Goal: Transaction & Acquisition: Purchase product/service

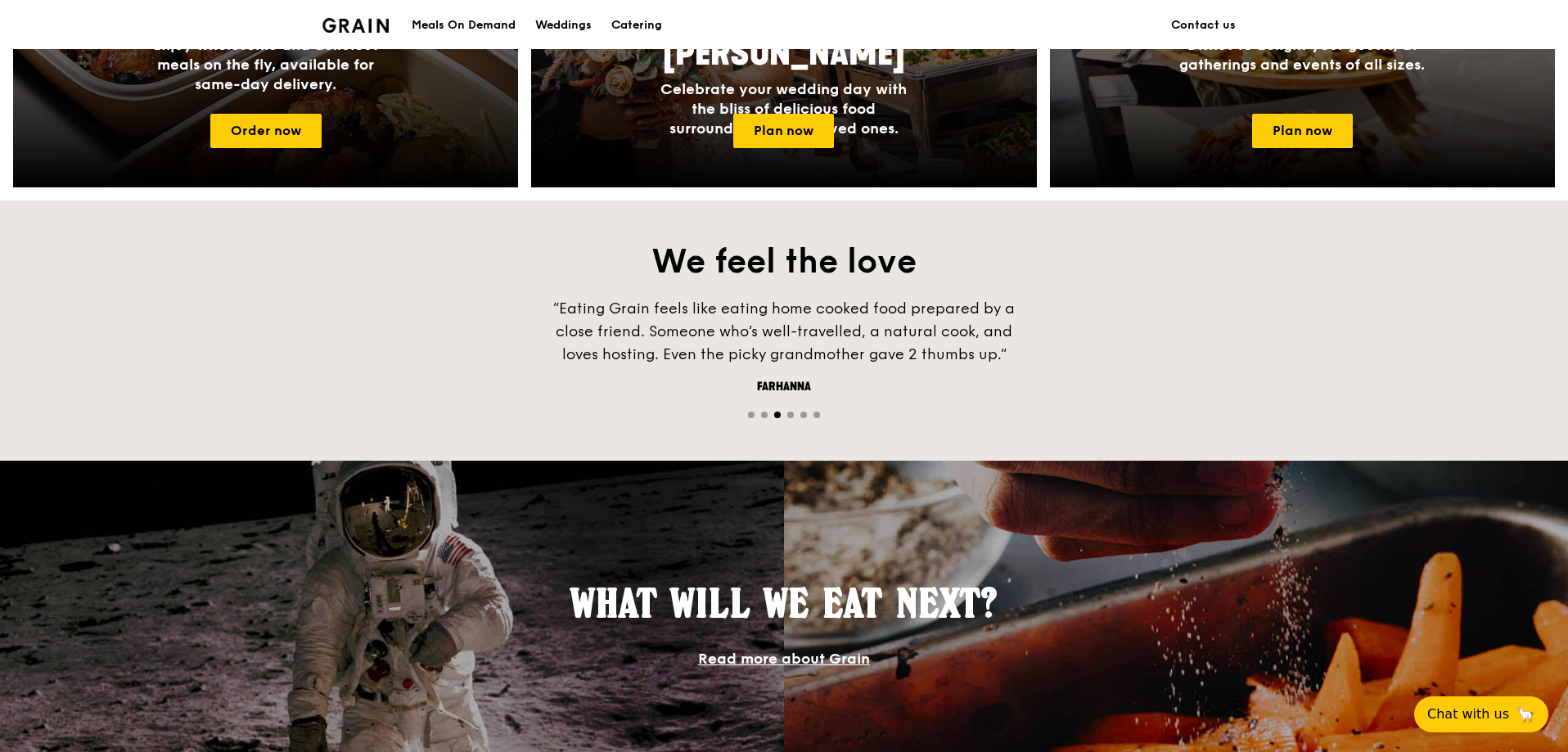
scroll to position [667, 0]
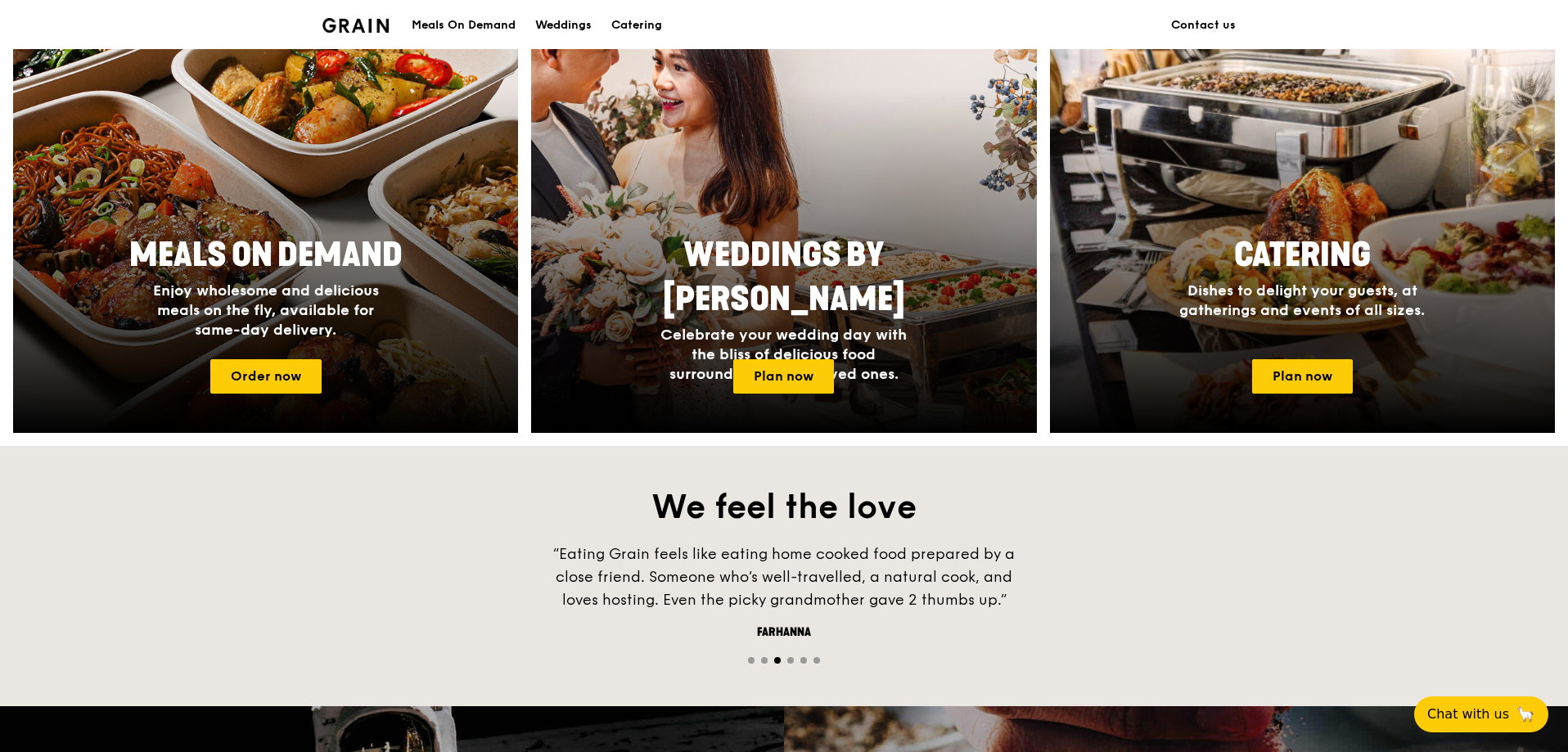
click at [494, 33] on div "Meals On Demand" at bounding box center [464, 26] width 104 height 49
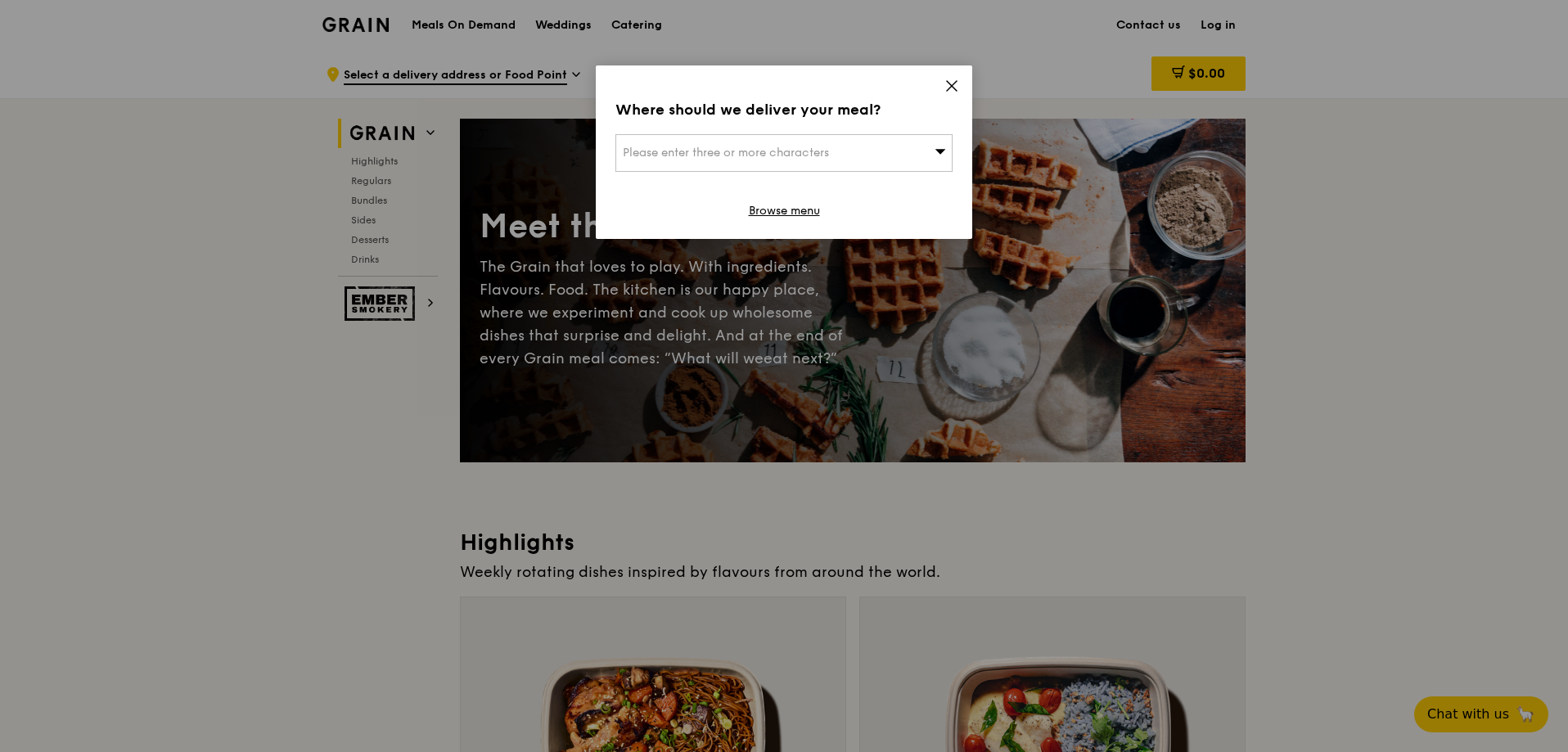
click at [834, 152] on div "Please enter three or more characters" at bounding box center [783, 153] width 337 height 38
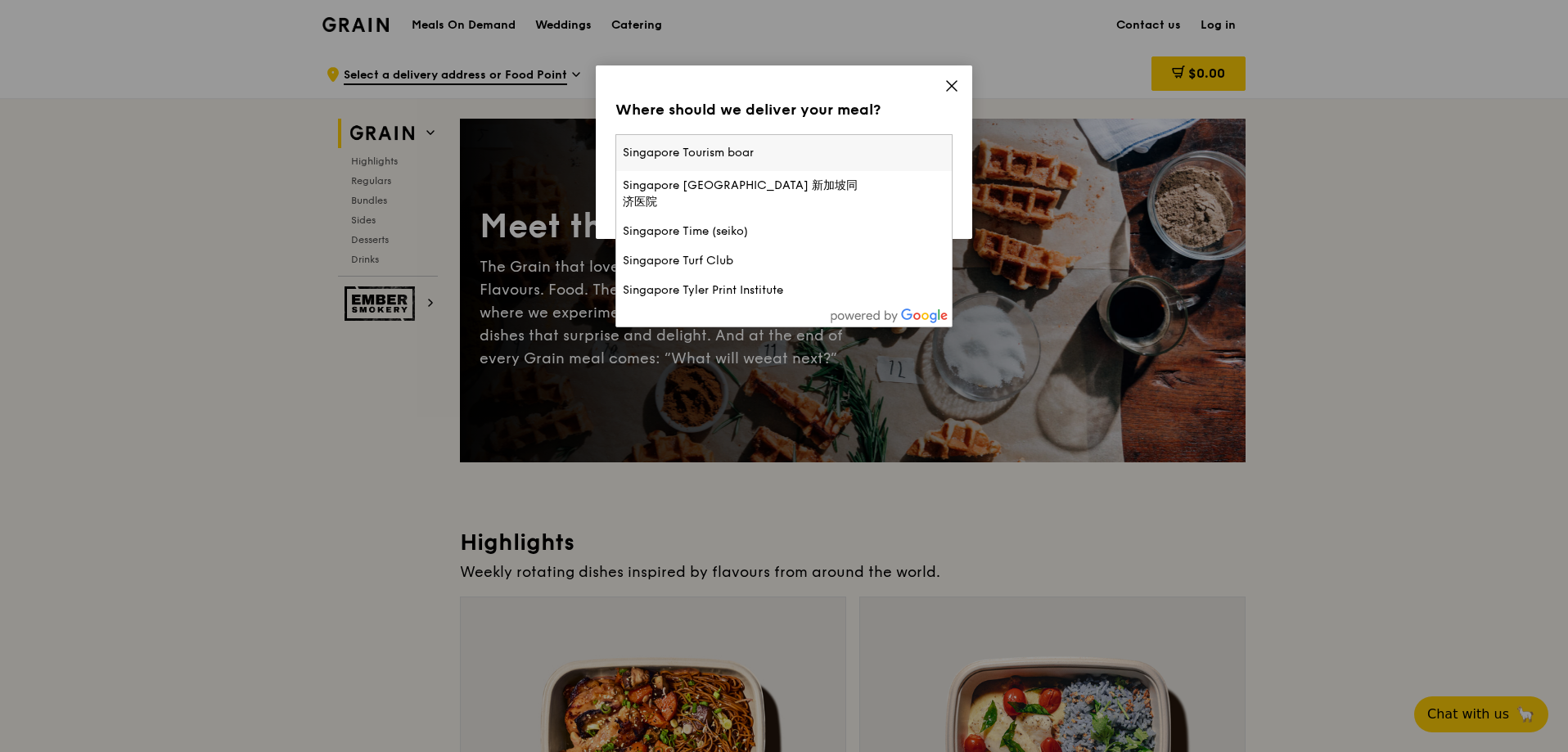
type input "Singapore Tourism board"
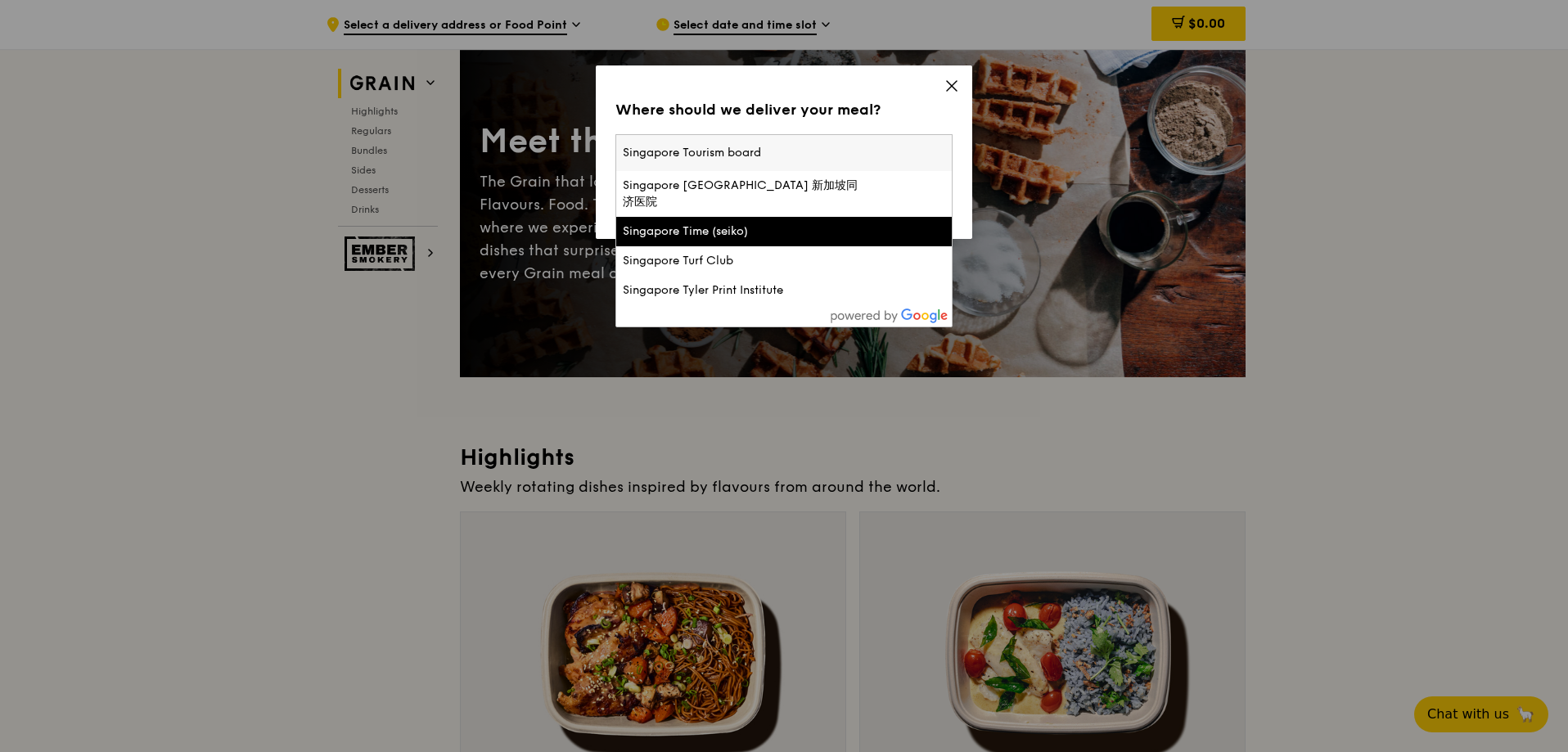
scroll to position [82, 0]
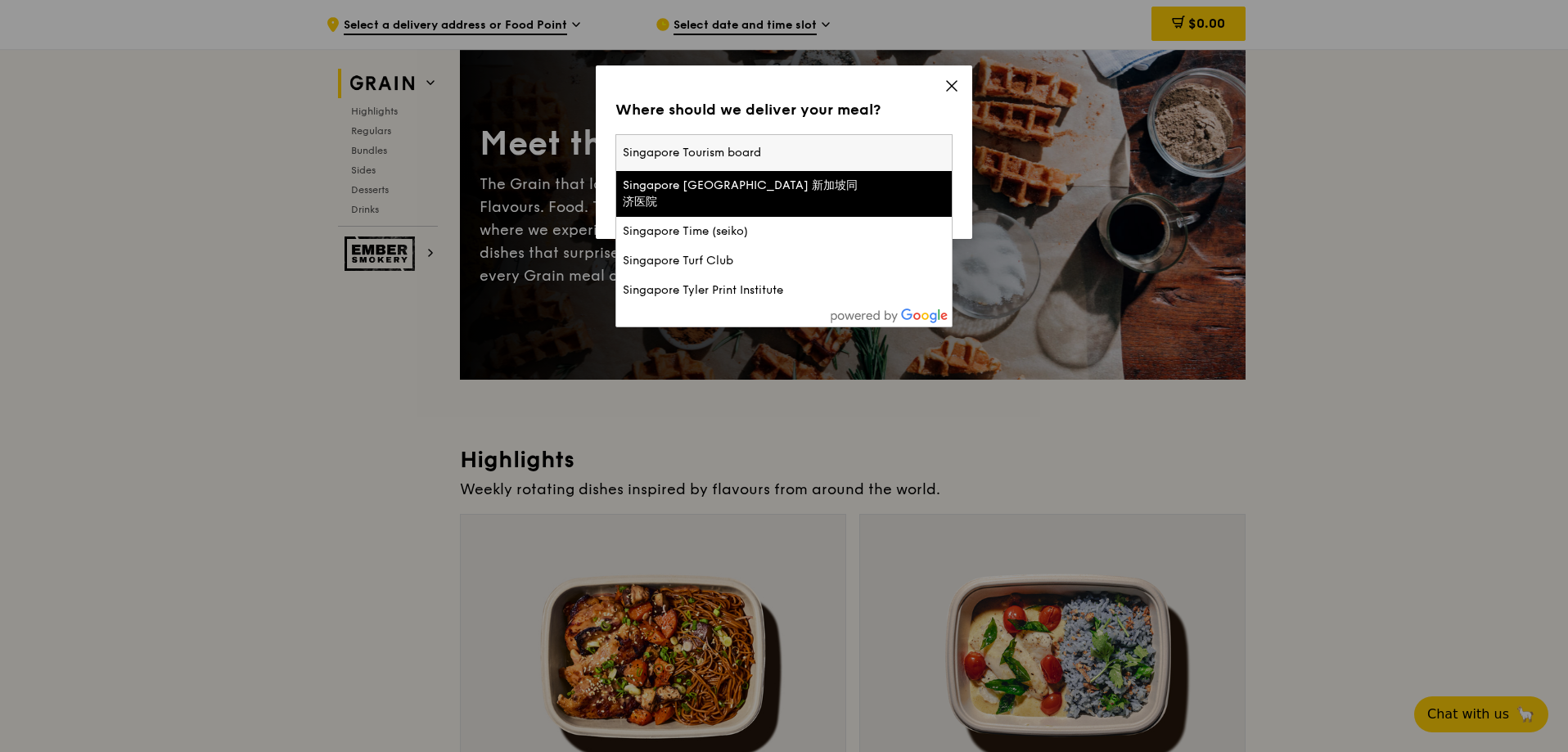
drag, startPoint x: 799, startPoint y: 141, endPoint x: 612, endPoint y: 148, distance: 187.1
click at [612, 148] on div "Where should we deliver your meal? Please enter three or more characters Singap…" at bounding box center [784, 151] width 377 height 173
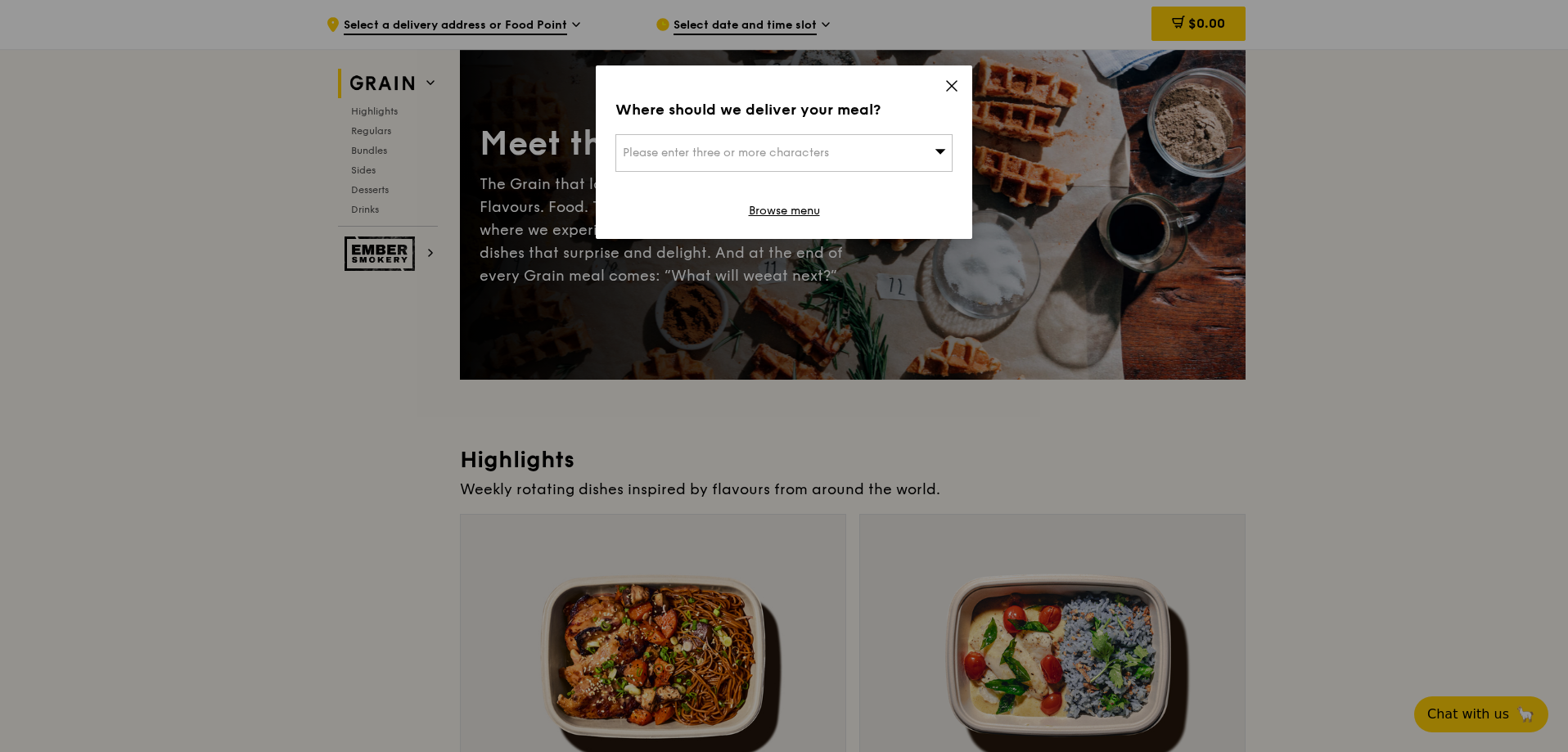
click at [635, 157] on span "Please enter three or more characters" at bounding box center [726, 153] width 206 height 14
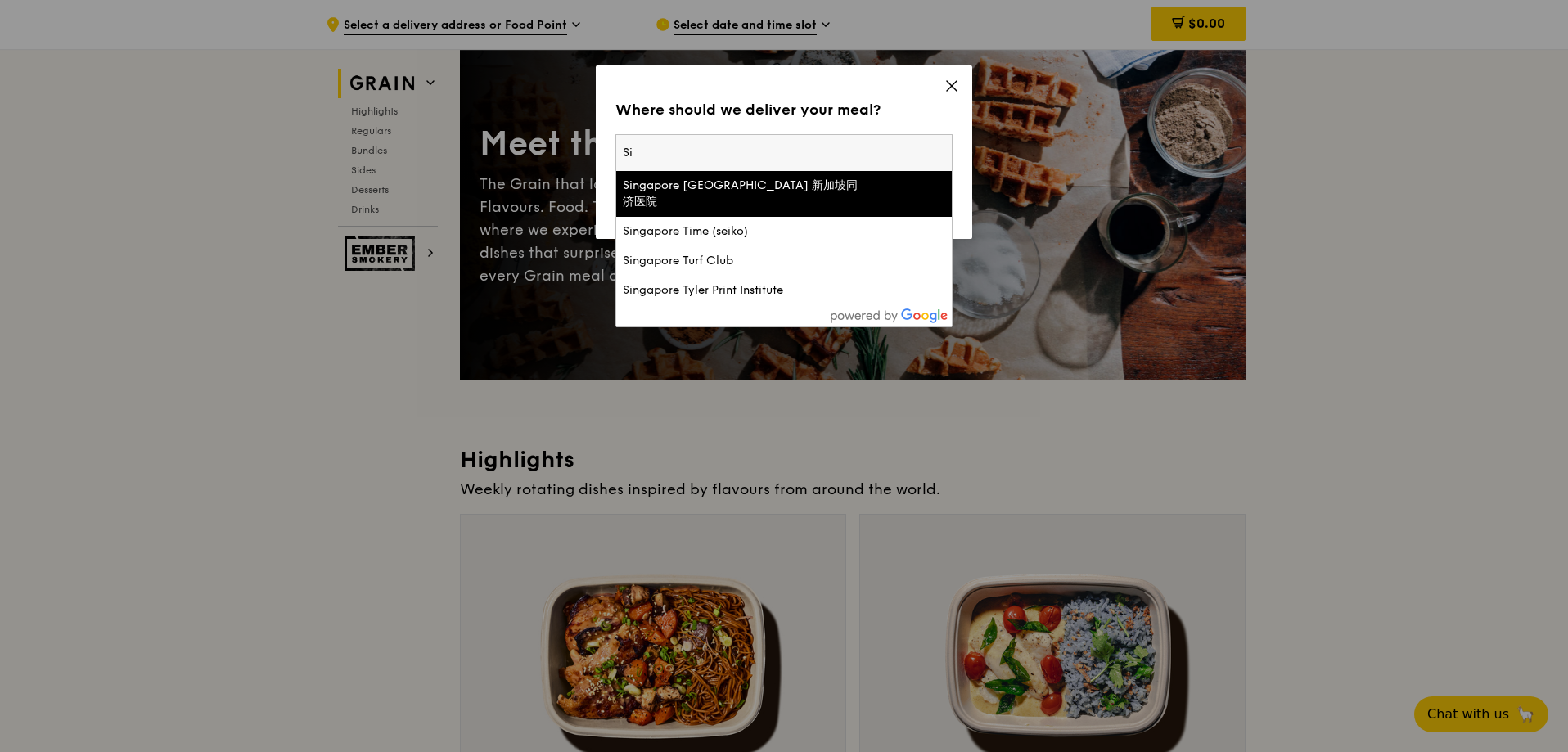
type input "S"
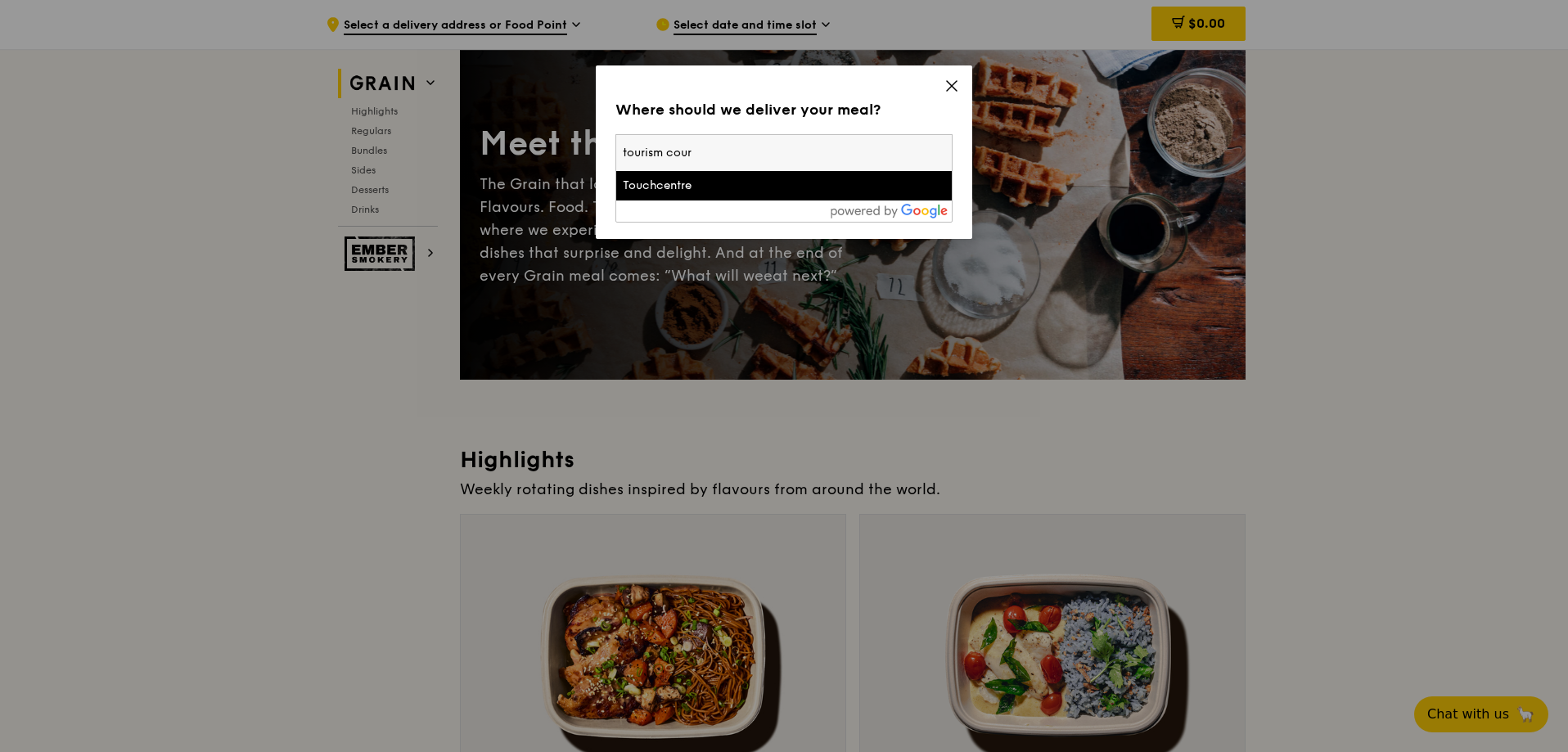
type input "tourism court"
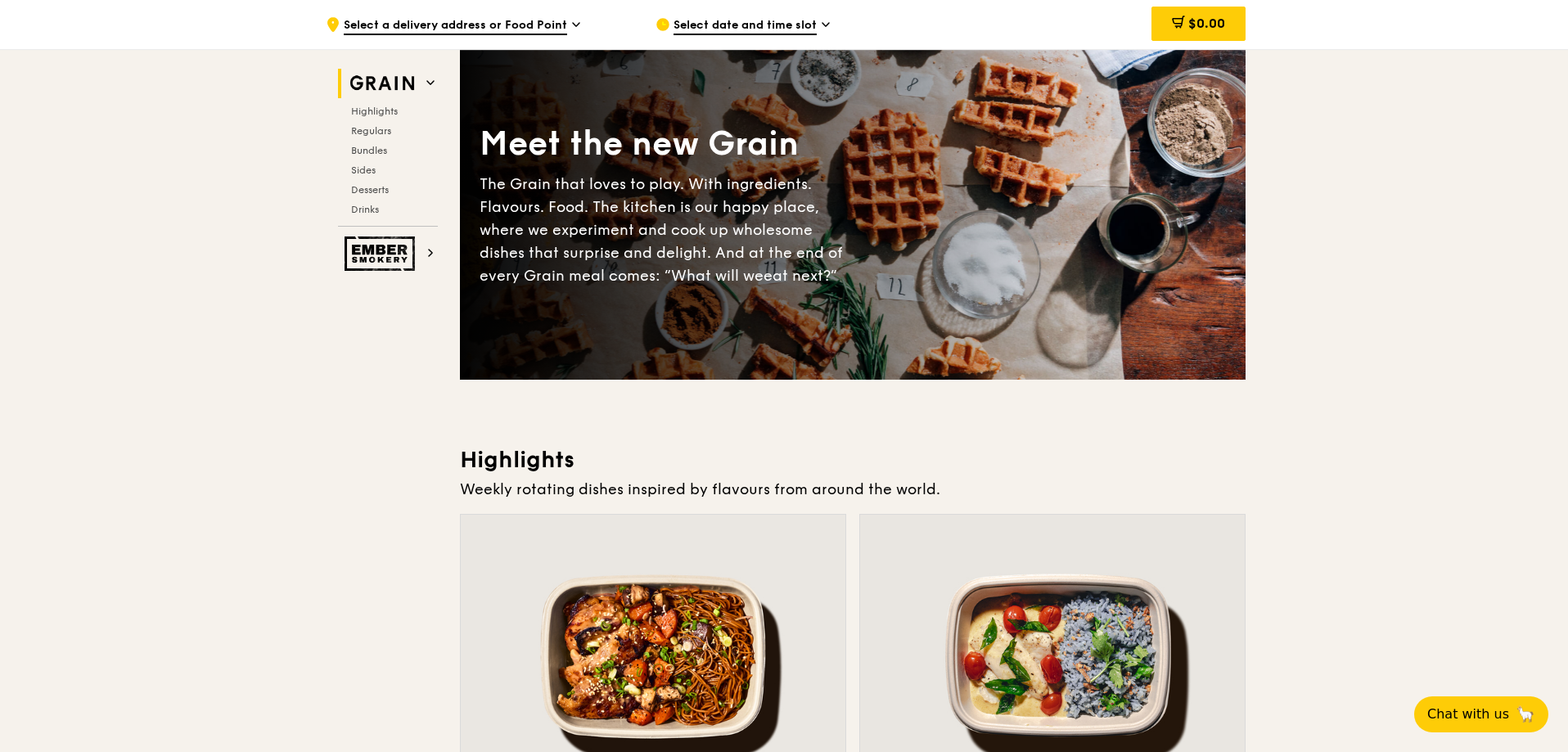
click at [734, 19] on span "Select date and time slot" at bounding box center [744, 26] width 143 height 18
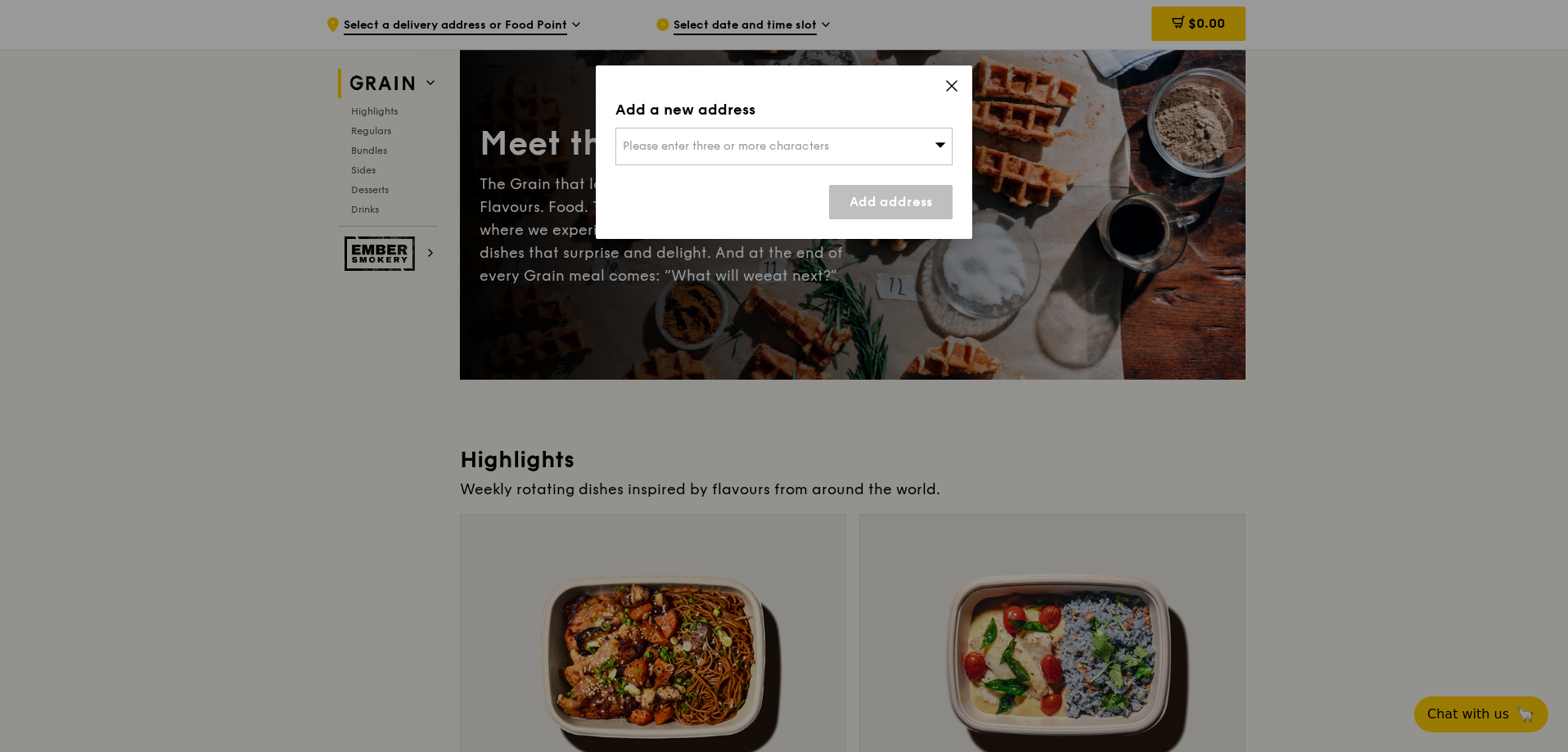
click at [722, 152] on span "Please enter three or more characters" at bounding box center [726, 146] width 206 height 14
click at [941, 85] on div "Add a new address Please enter three or more characters Please enter 3 or more …" at bounding box center [784, 151] width 377 height 173
click at [962, 91] on div "Add a new address Please enter three or more characters Add address" at bounding box center [784, 151] width 377 height 173
click at [953, 79] on icon at bounding box center [951, 85] width 15 height 15
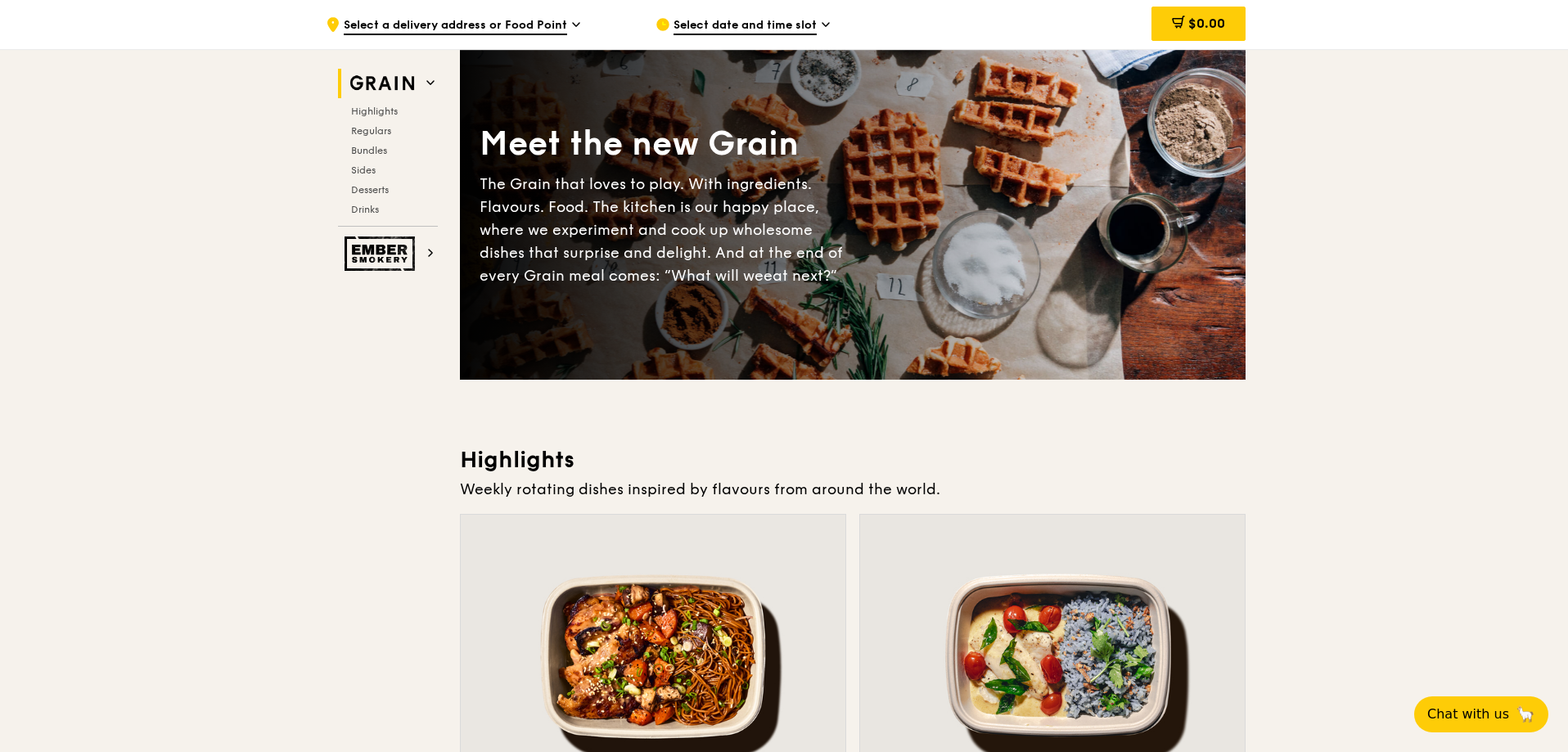
click at [474, 28] on span "Select a delivery address or Food Point" at bounding box center [456, 26] width 223 height 18
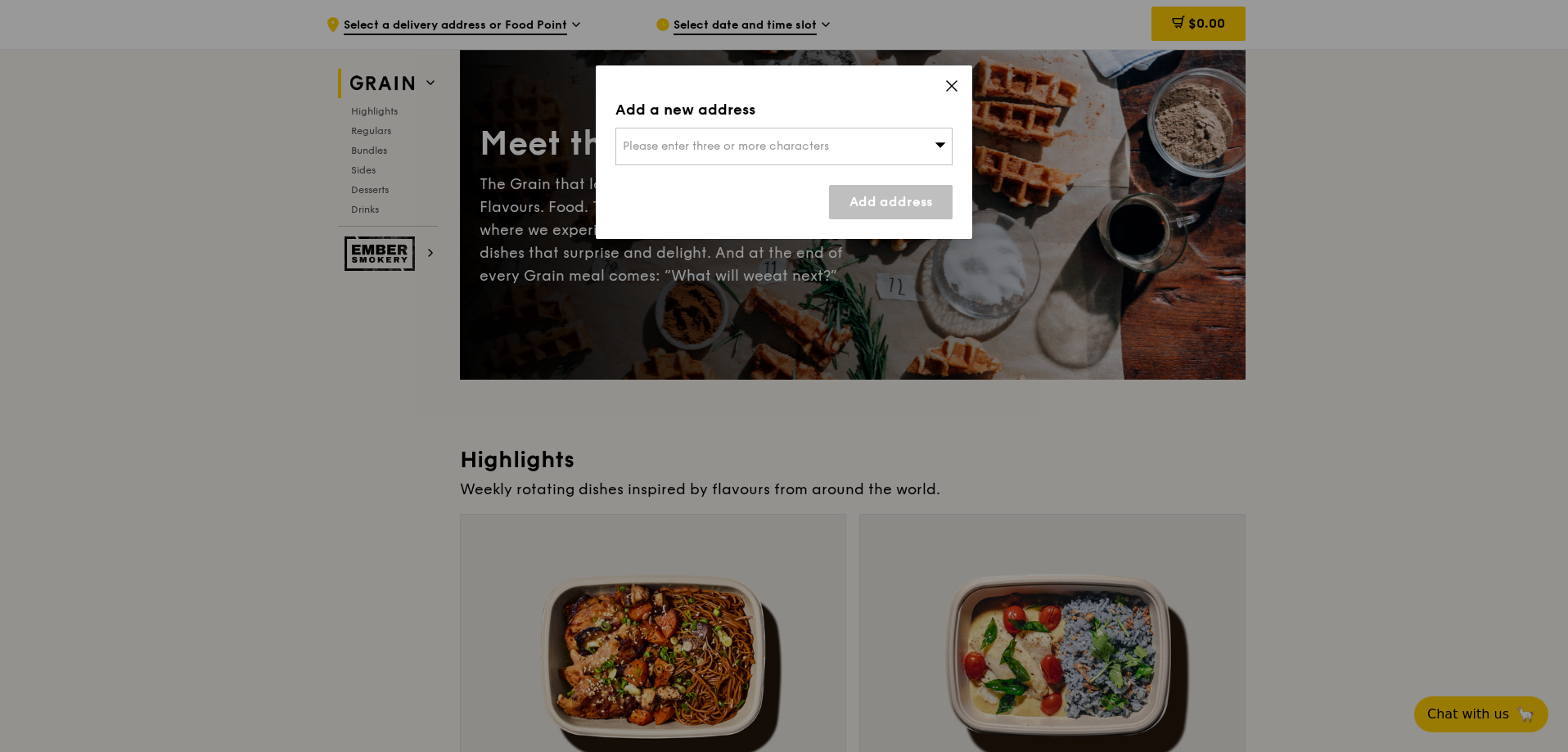
click at [700, 146] on span "Please enter three or more characters" at bounding box center [726, 146] width 206 height 14
type input "1 orchard spring lane"
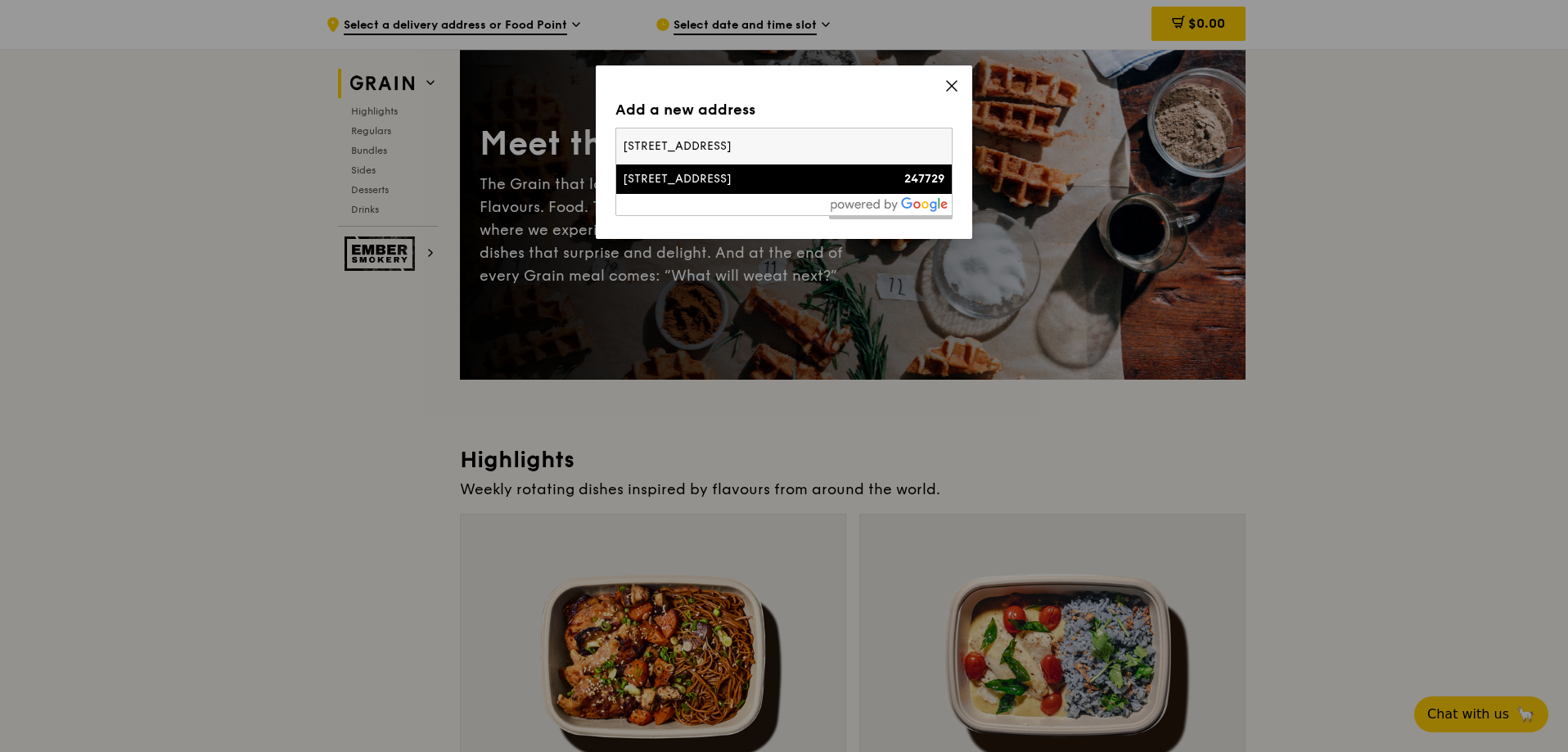
click at [720, 179] on div "[STREET_ADDRESS]" at bounding box center [744, 179] width 242 height 17
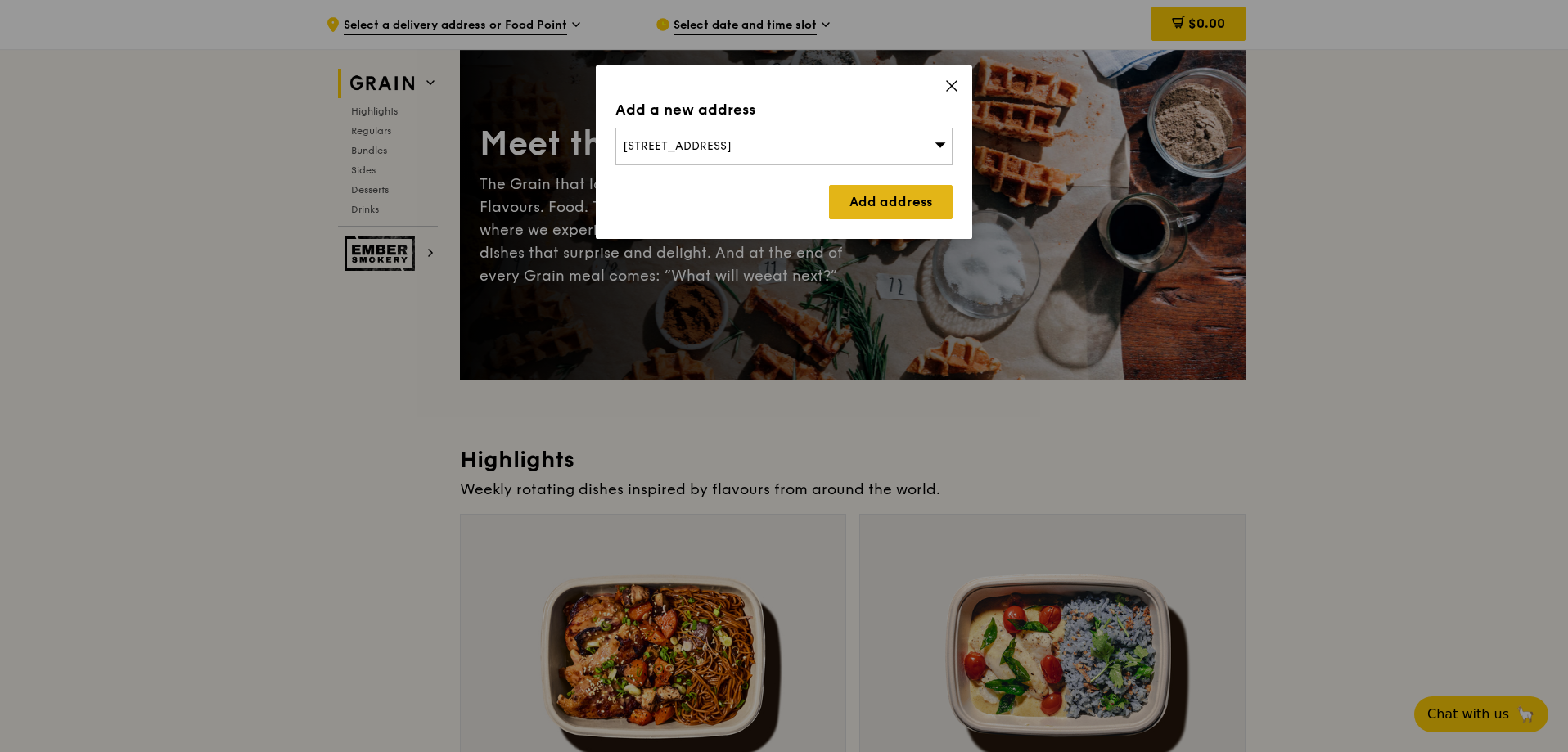
click at [875, 209] on link "Add address" at bounding box center [890, 201] width 123 height 34
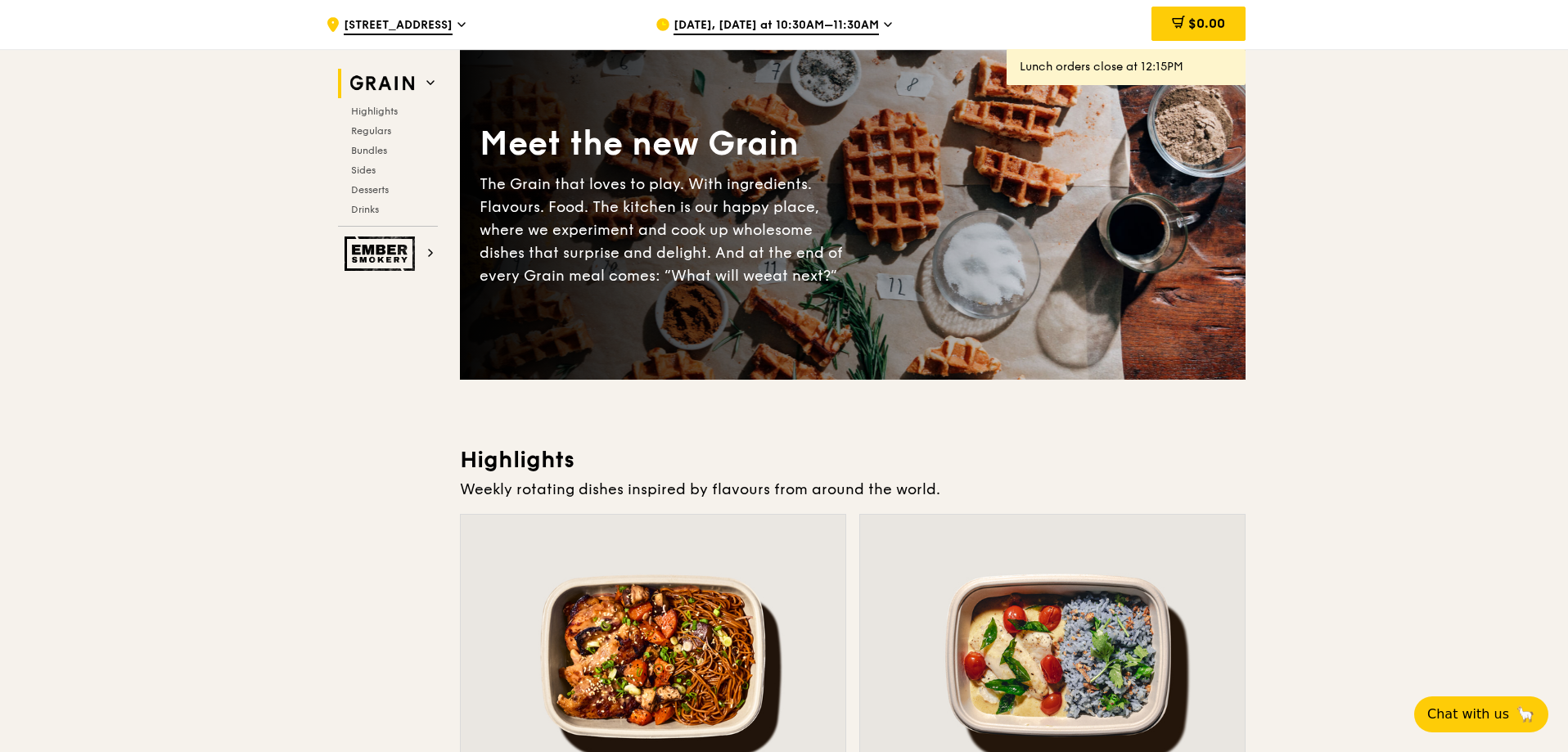
click at [771, 26] on span "Aug 15, Today at 10:30AM–11:30AM" at bounding box center [775, 26] width 205 height 18
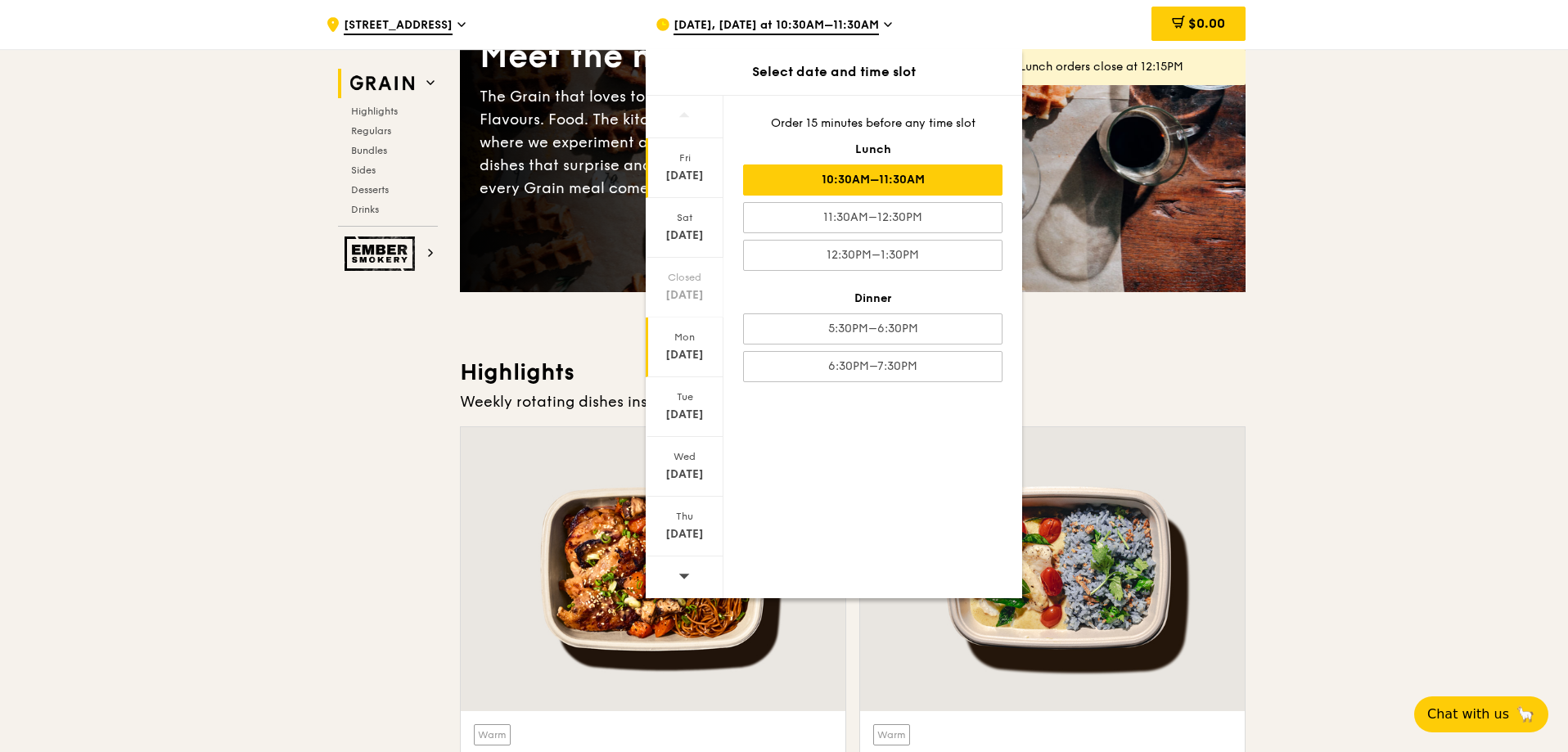
scroll to position [245, 0]
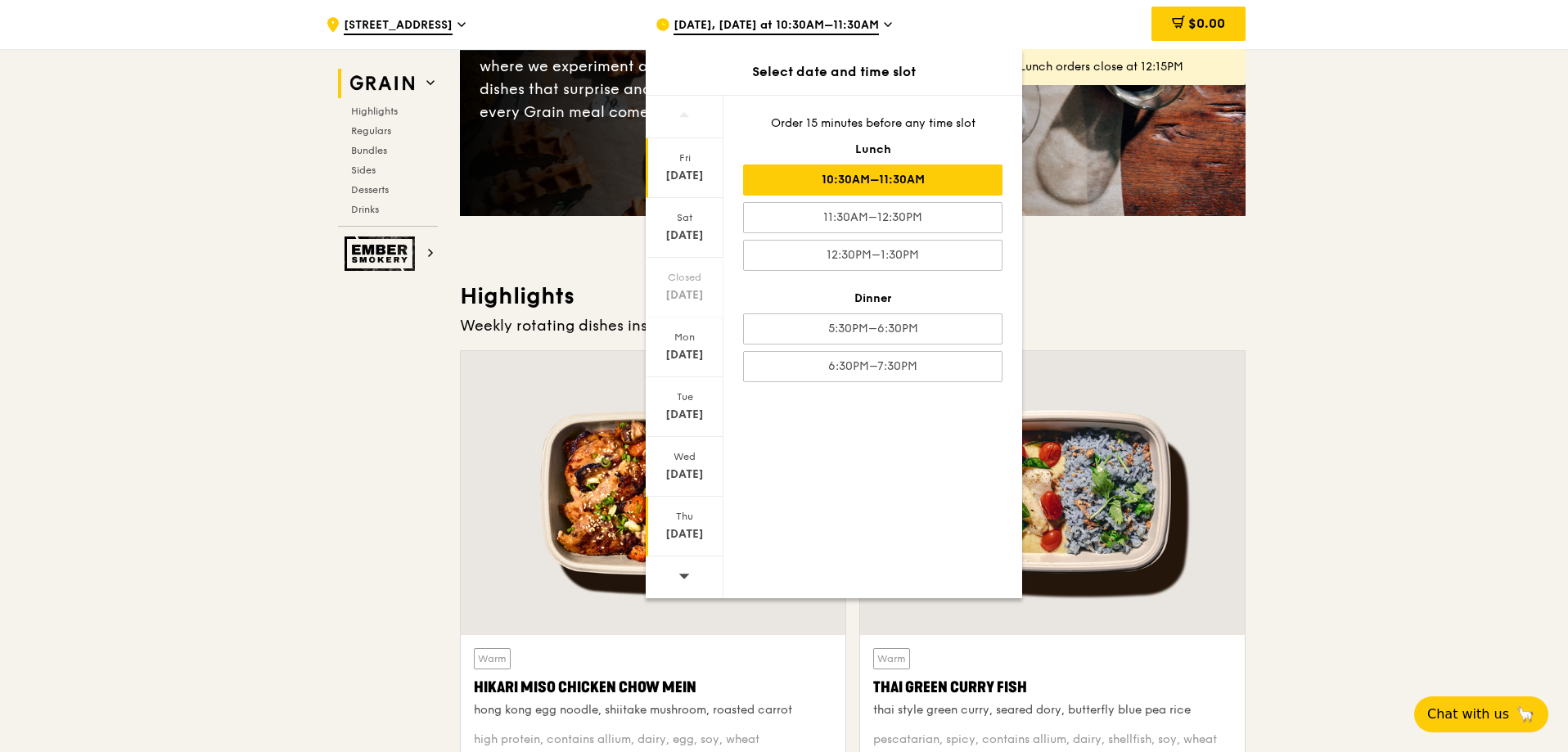
click at [679, 531] on div "[DATE]" at bounding box center [685, 534] width 73 height 17
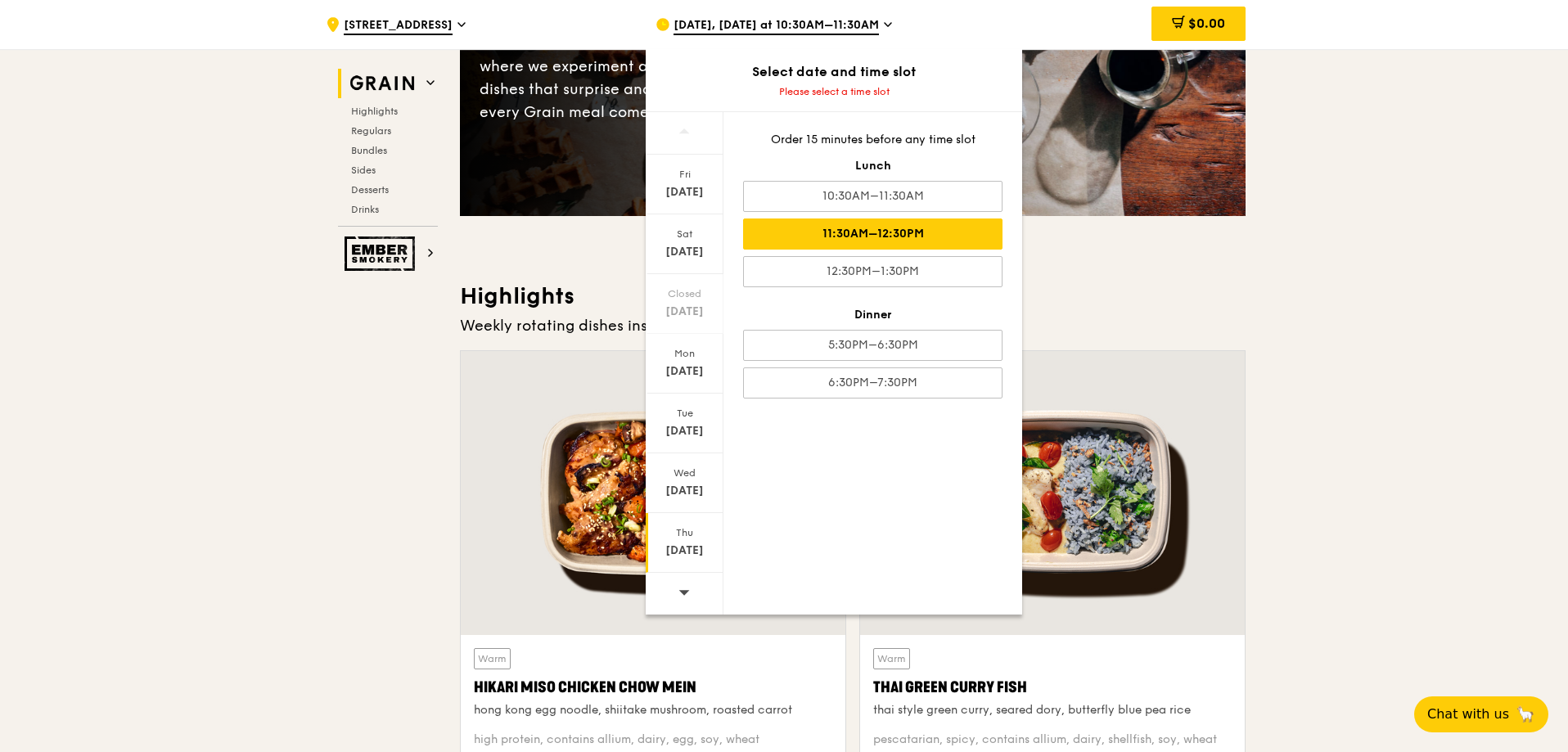
click at [927, 227] on div "11:30AM–12:30PM" at bounding box center [872, 233] width 260 height 31
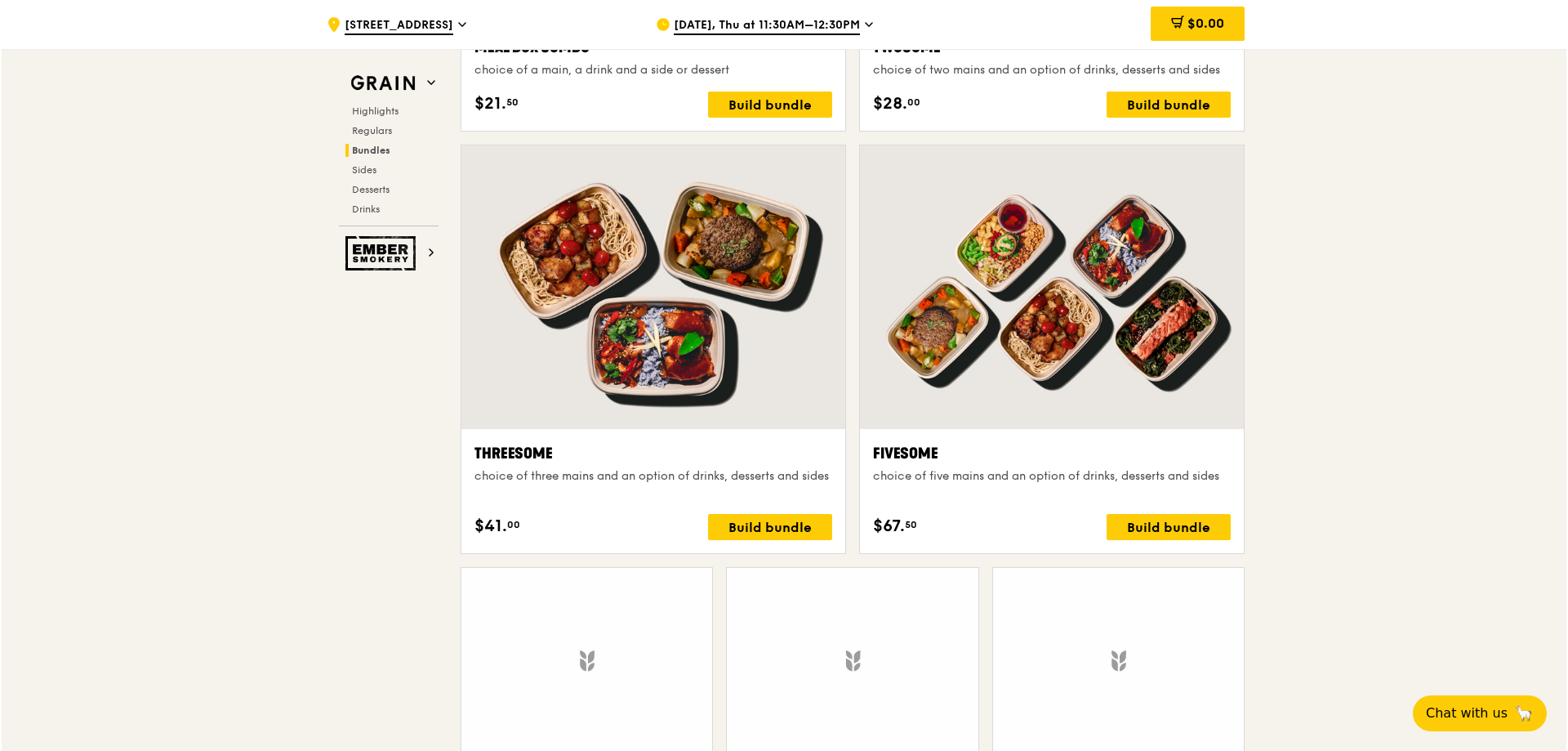
scroll to position [2777, 0]
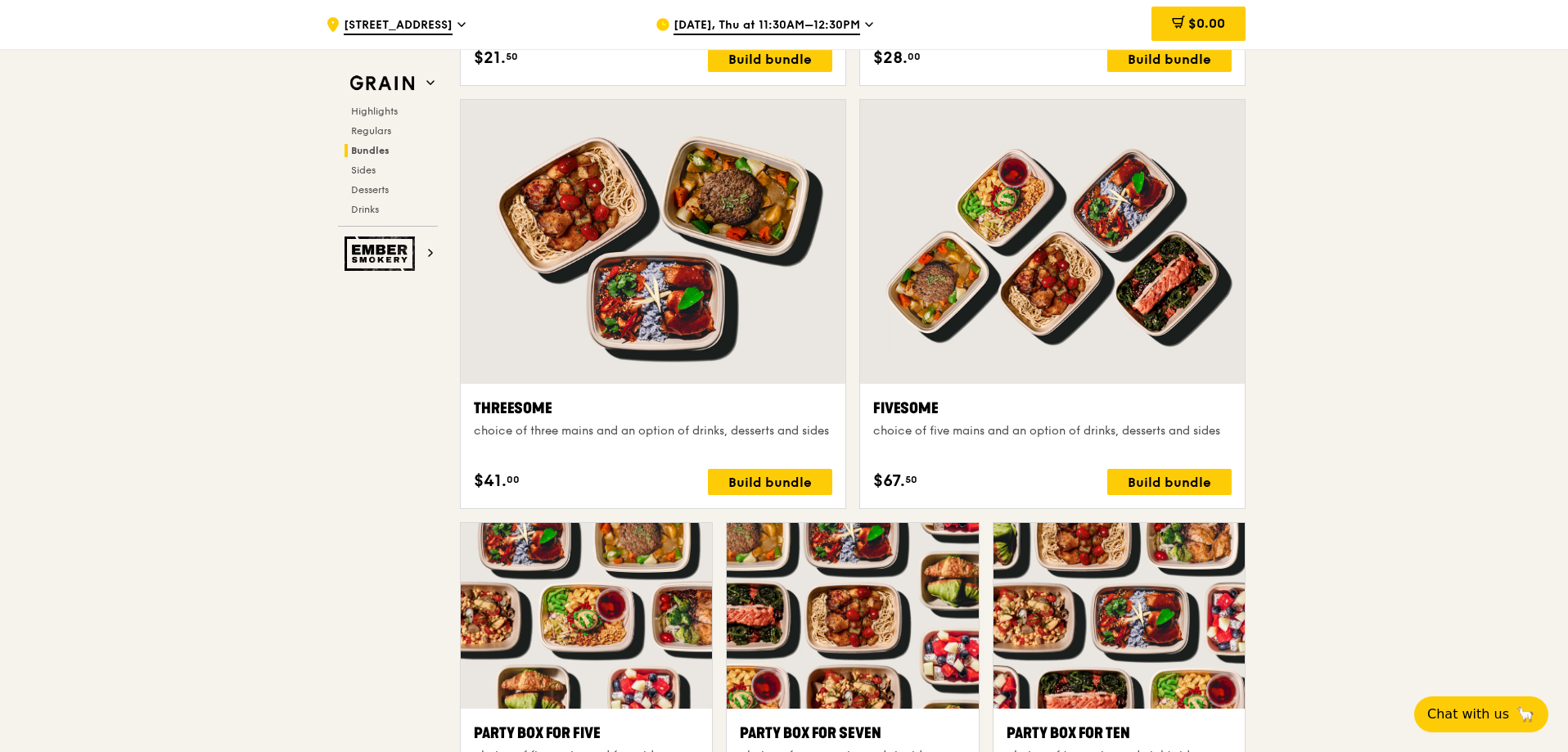
click at [1033, 344] on div at bounding box center [1051, 241] width 385 height 284
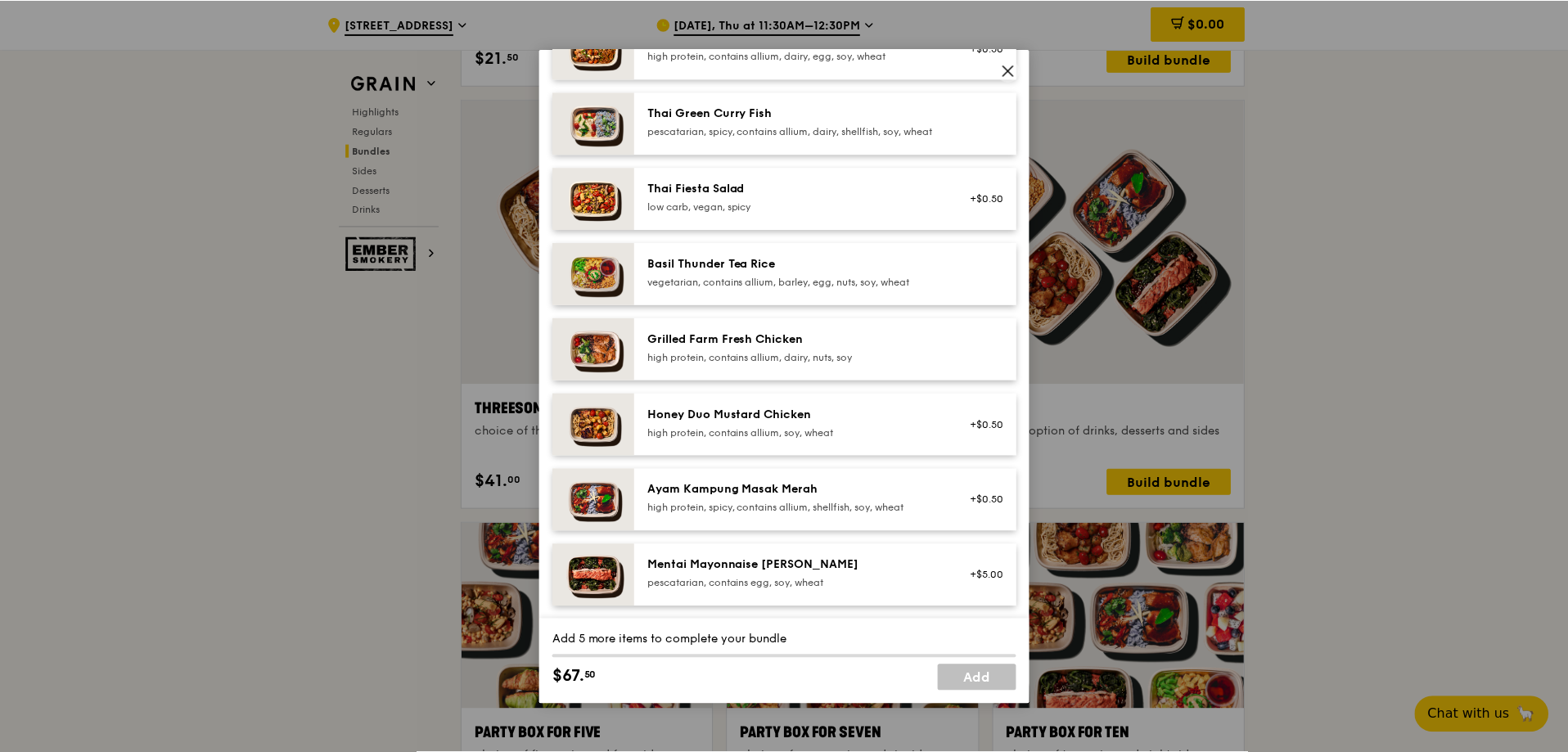
scroll to position [82, 0]
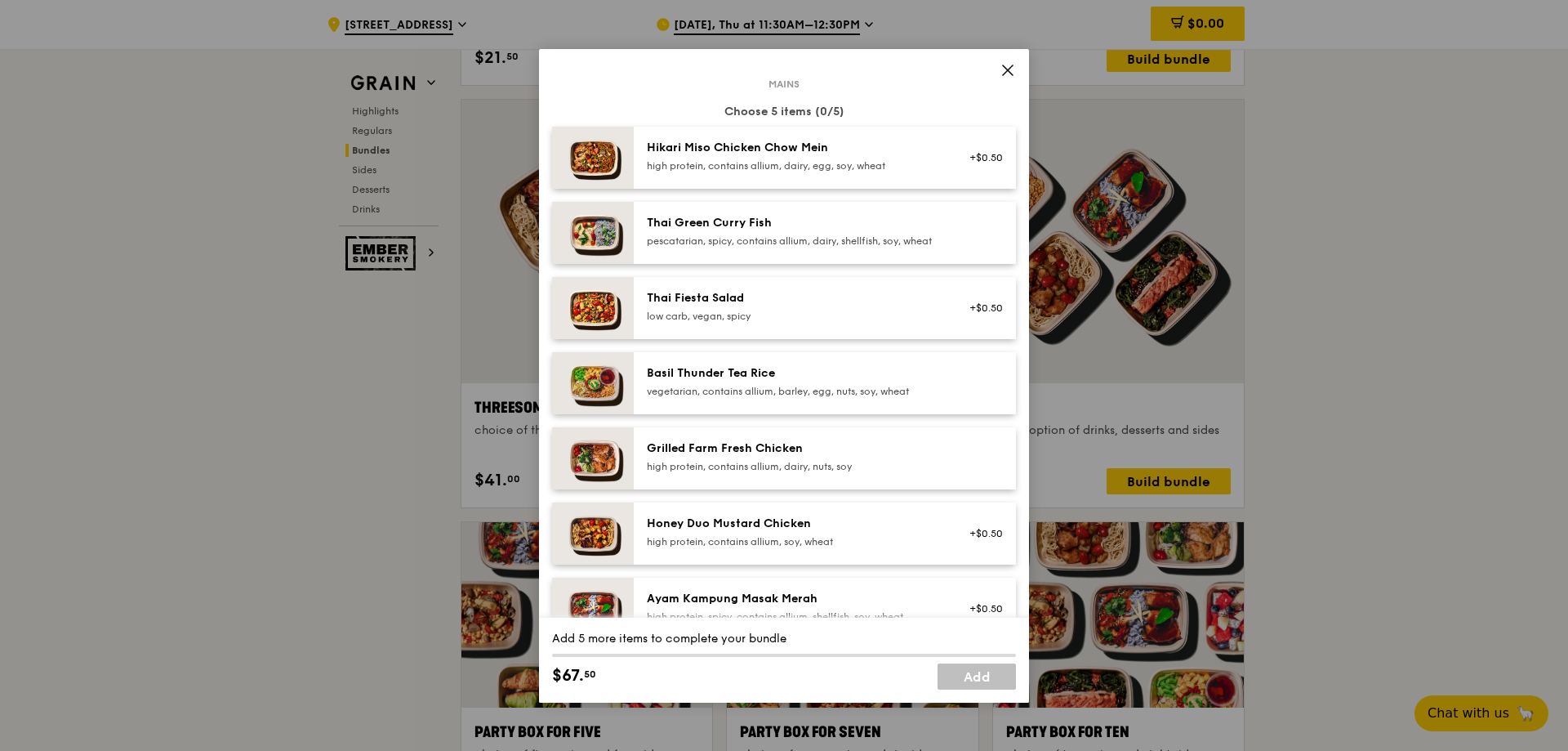
drag, startPoint x: 831, startPoint y: 151, endPoint x: 684, endPoint y: 144, distance: 147.2
click at [683, 144] on div "Hikari Miso Chicken Chow Mein" at bounding box center [794, 148] width 293 height 17
click at [680, 161] on div "high protein, contains allium, dairy, egg, soy, wheat" at bounding box center [794, 165] width 293 height 13
click at [557, 145] on div "2x" at bounding box center [551, 147] width 18 height 18
click at [1001, 71] on icon at bounding box center [1008, 70] width 15 height 15
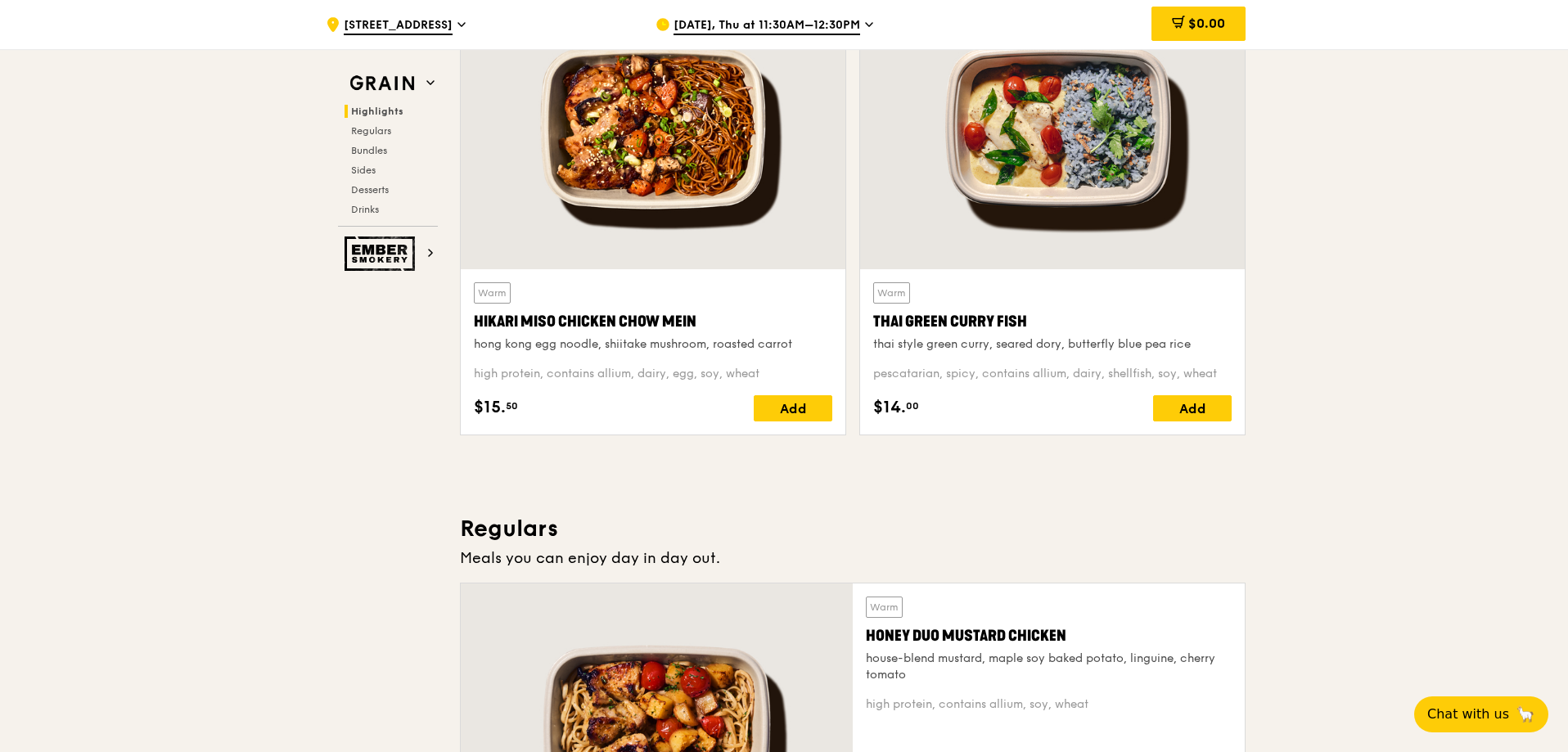
scroll to position [409, 0]
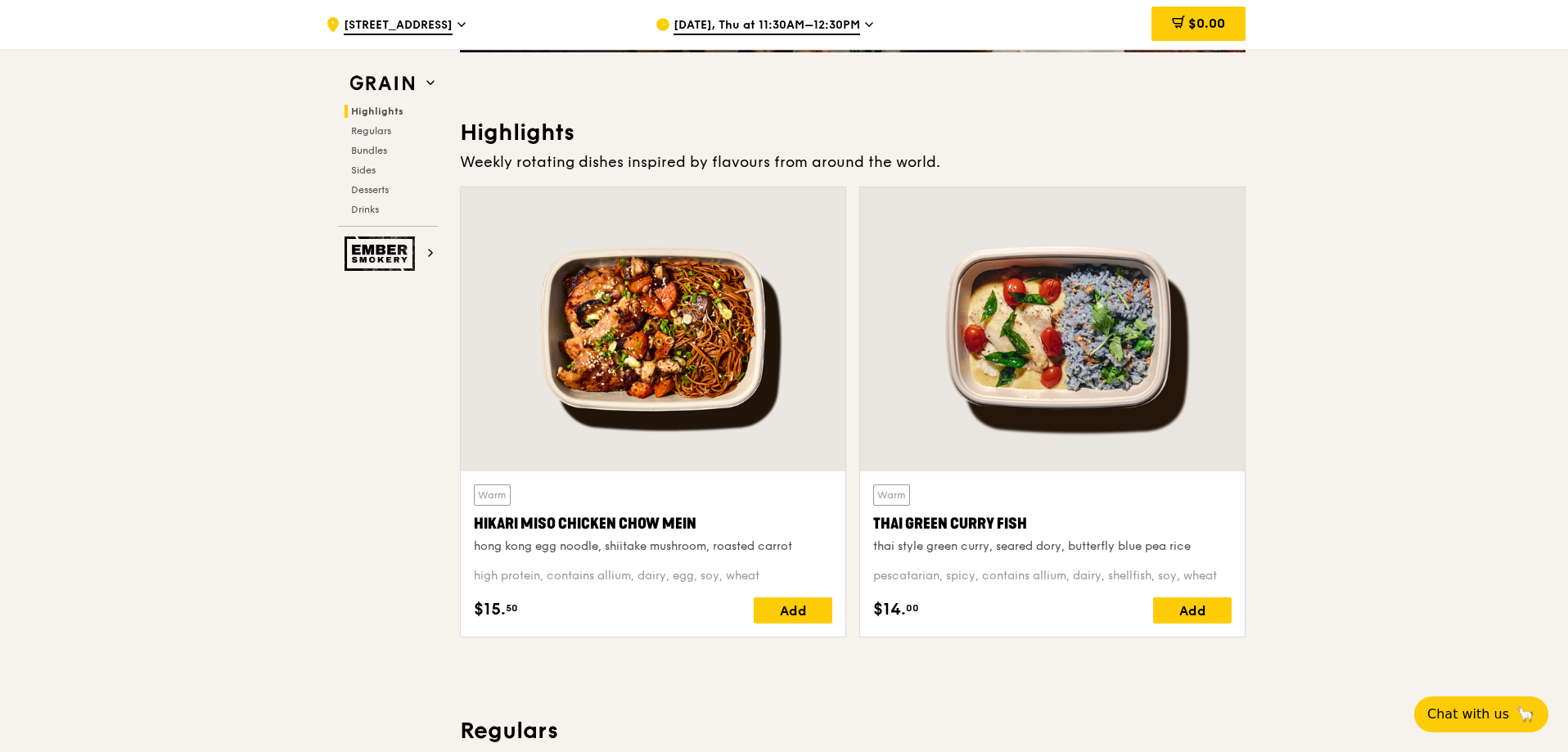
drag, startPoint x: 791, startPoint y: 548, endPoint x: 485, endPoint y: 546, distance: 306.0
click at [485, 546] on div "hong kong egg noodle, shiitake mushroom, roasted carrot" at bounding box center [652, 546] width 358 height 17
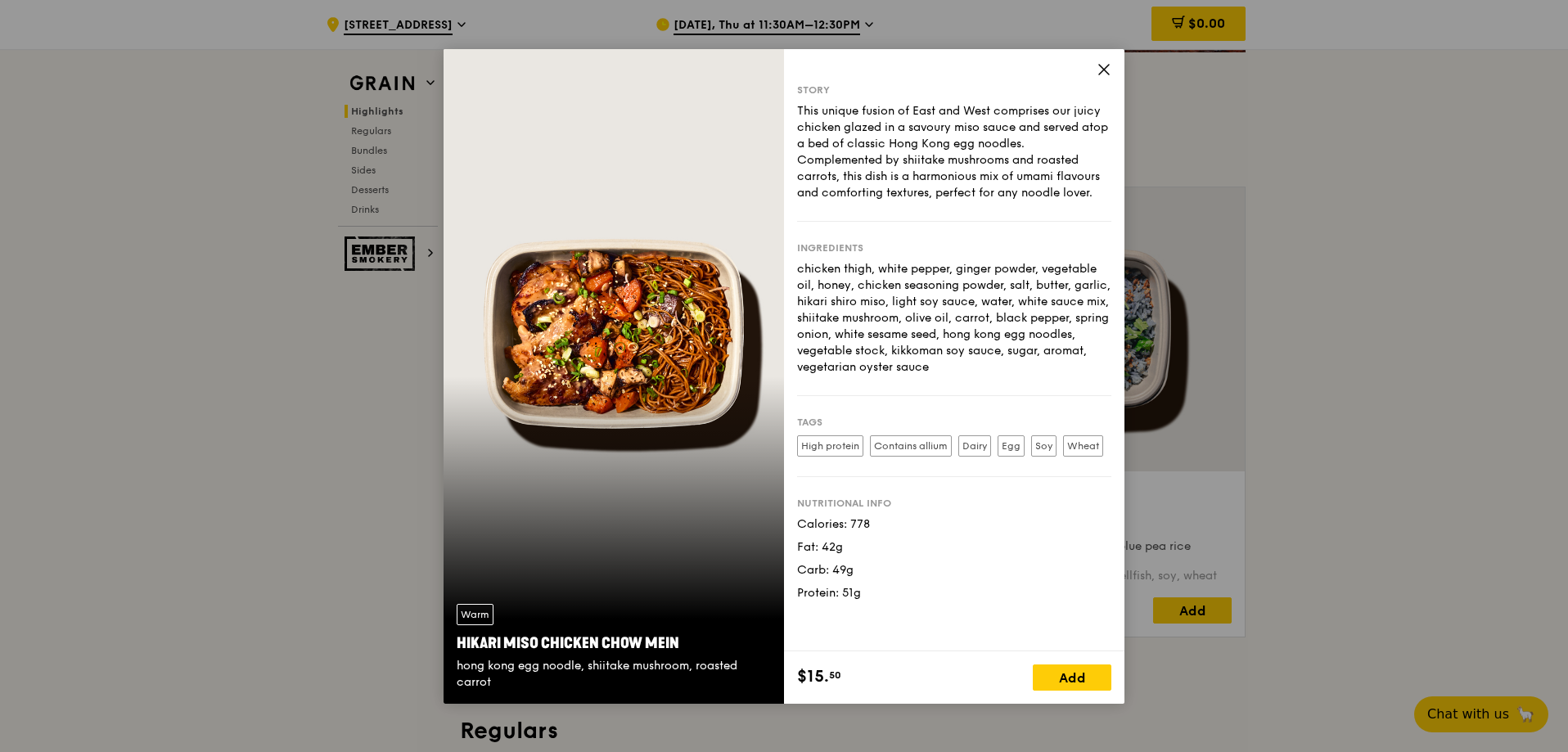
click at [1103, 73] on icon at bounding box center [1103, 69] width 15 height 15
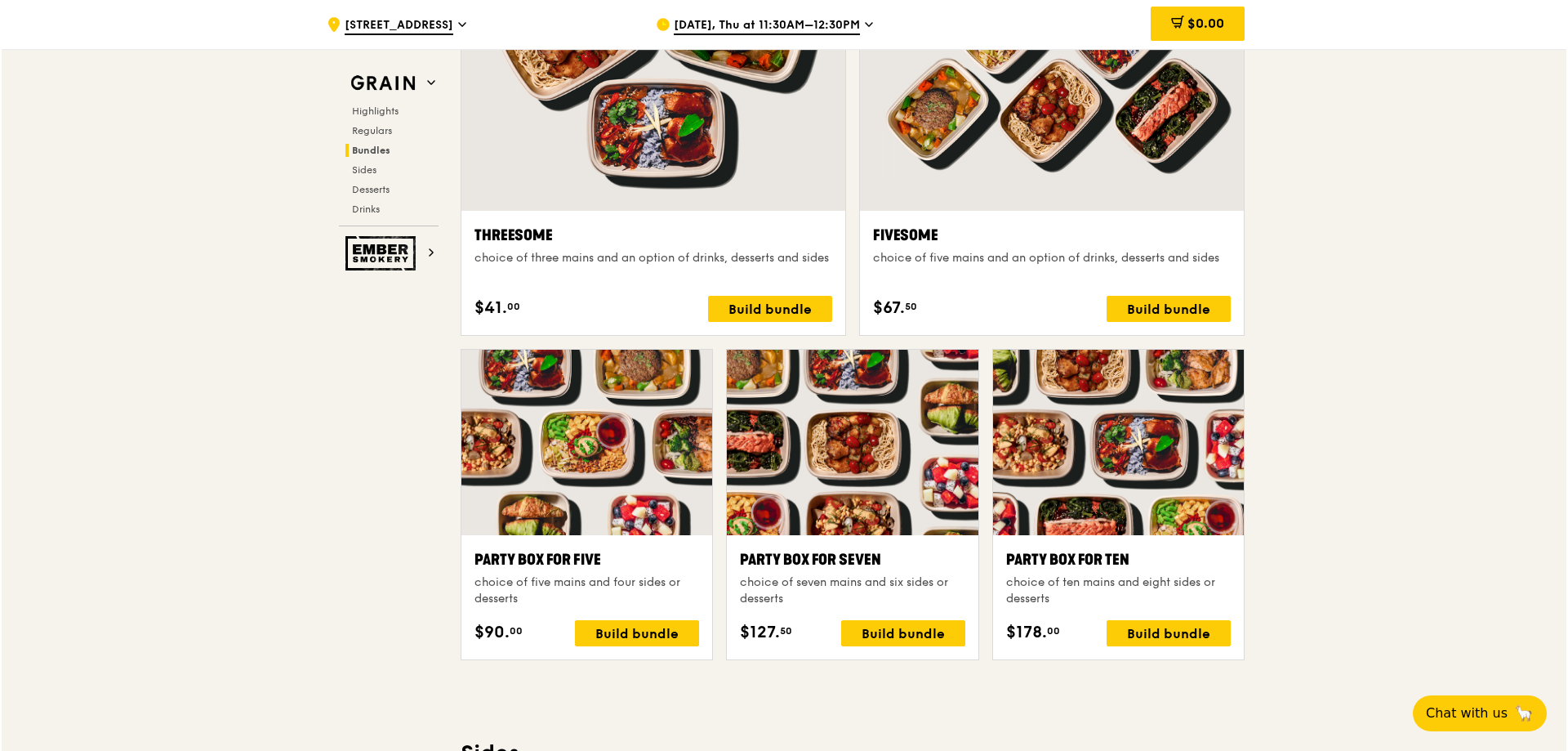
scroll to position [2859, 0]
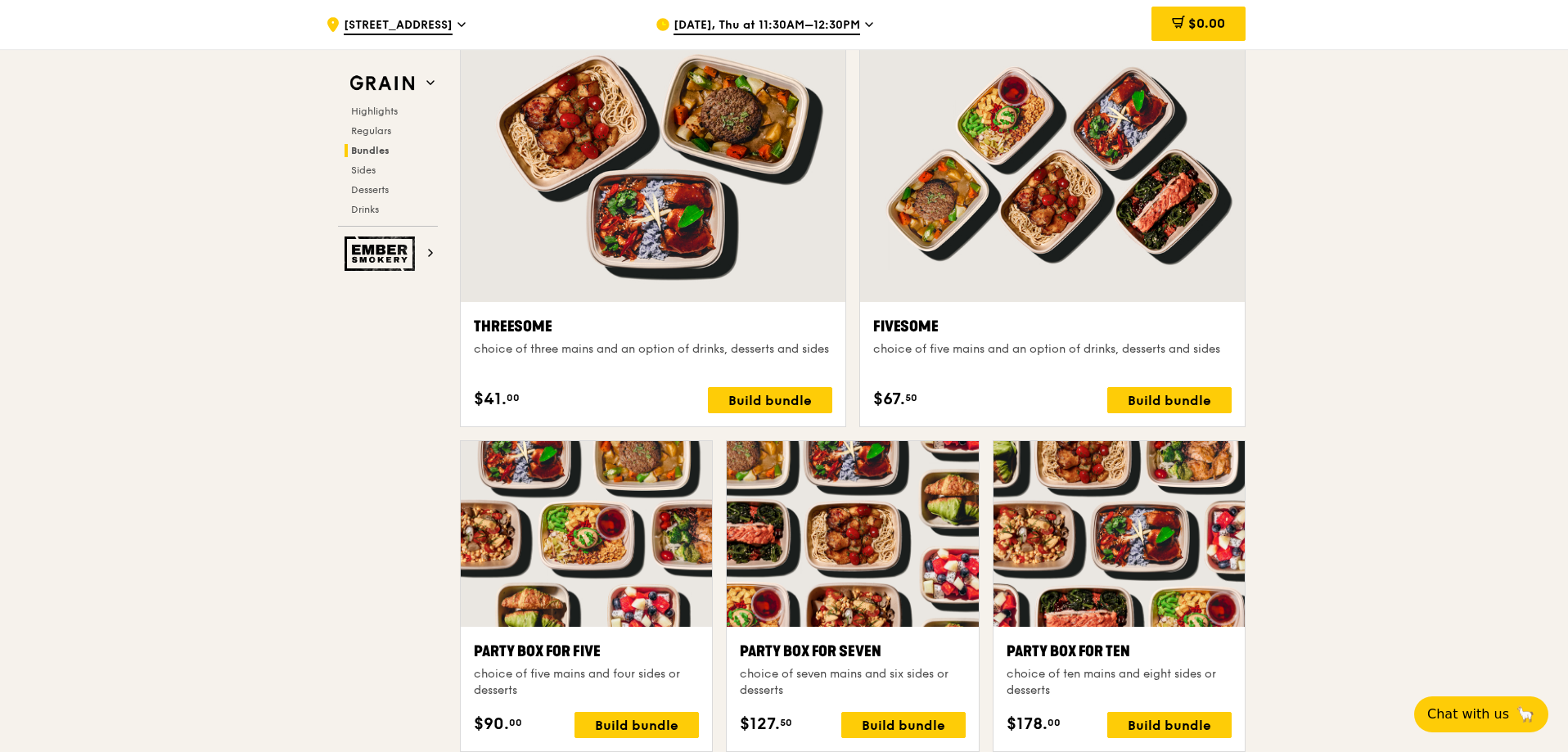
drag, startPoint x: 1103, startPoint y: 269, endPoint x: 1103, endPoint y: 256, distance: 13.0
click at [1103, 256] on div at bounding box center [1051, 159] width 385 height 284
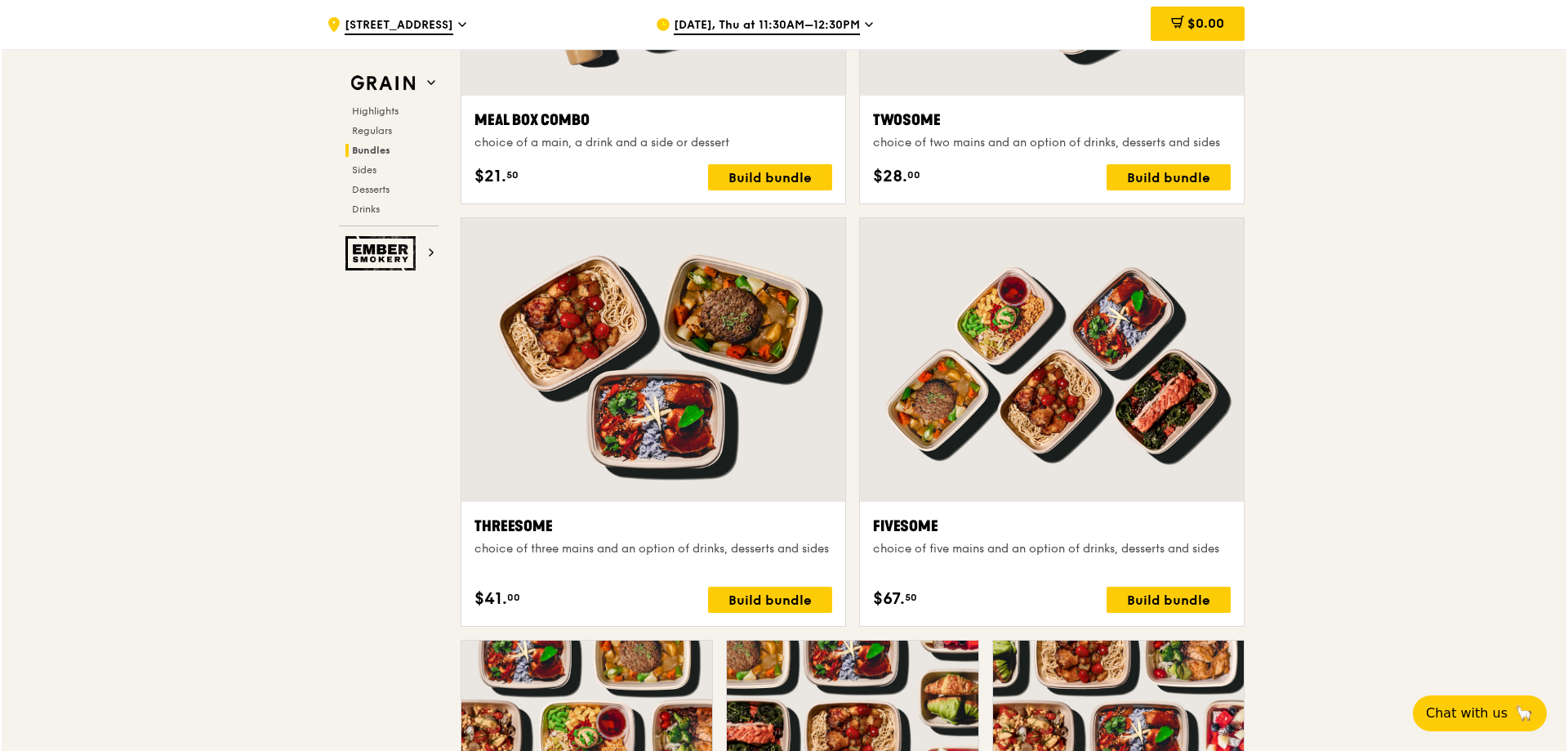
scroll to position [2777, 0]
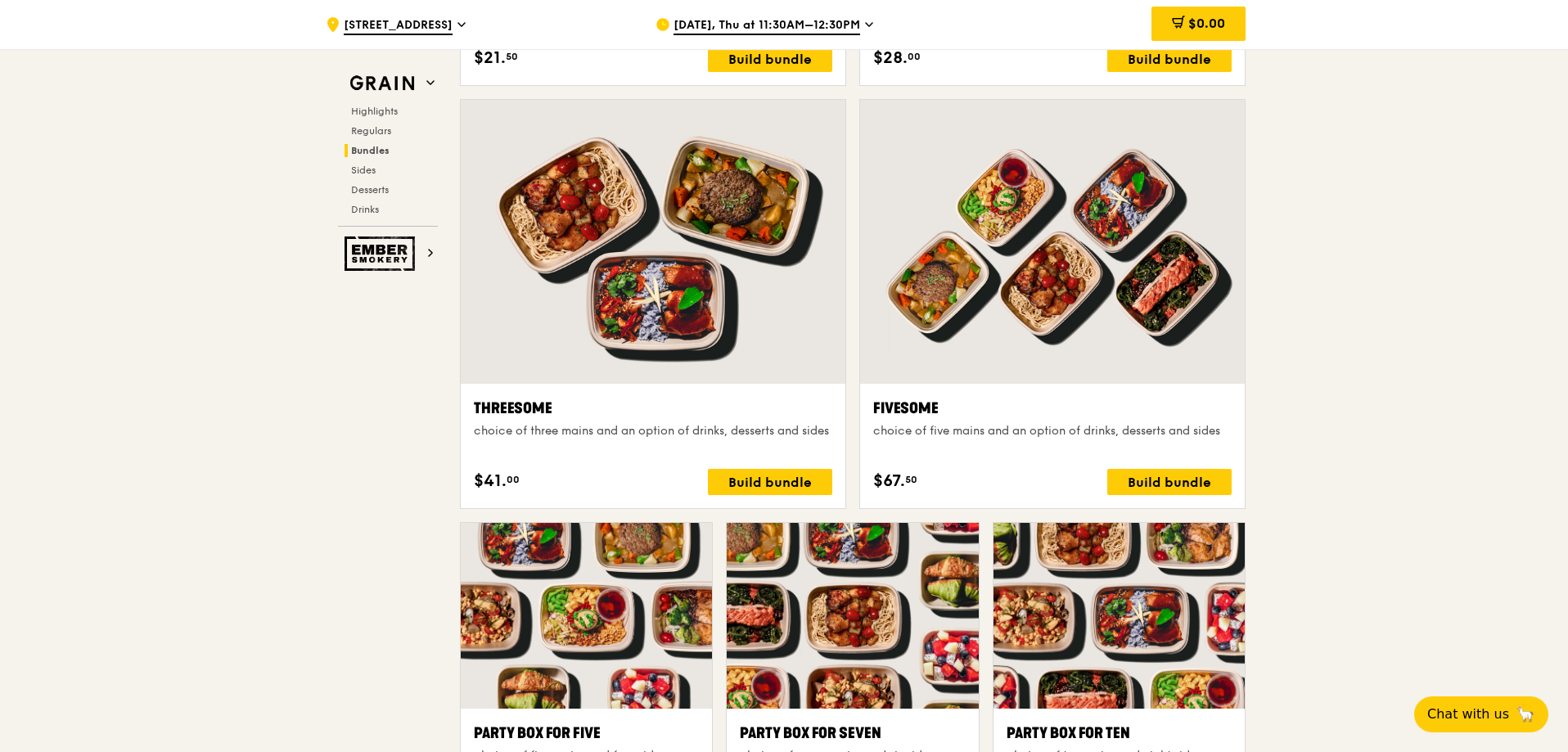
click at [1103, 354] on div at bounding box center [1051, 241] width 385 height 284
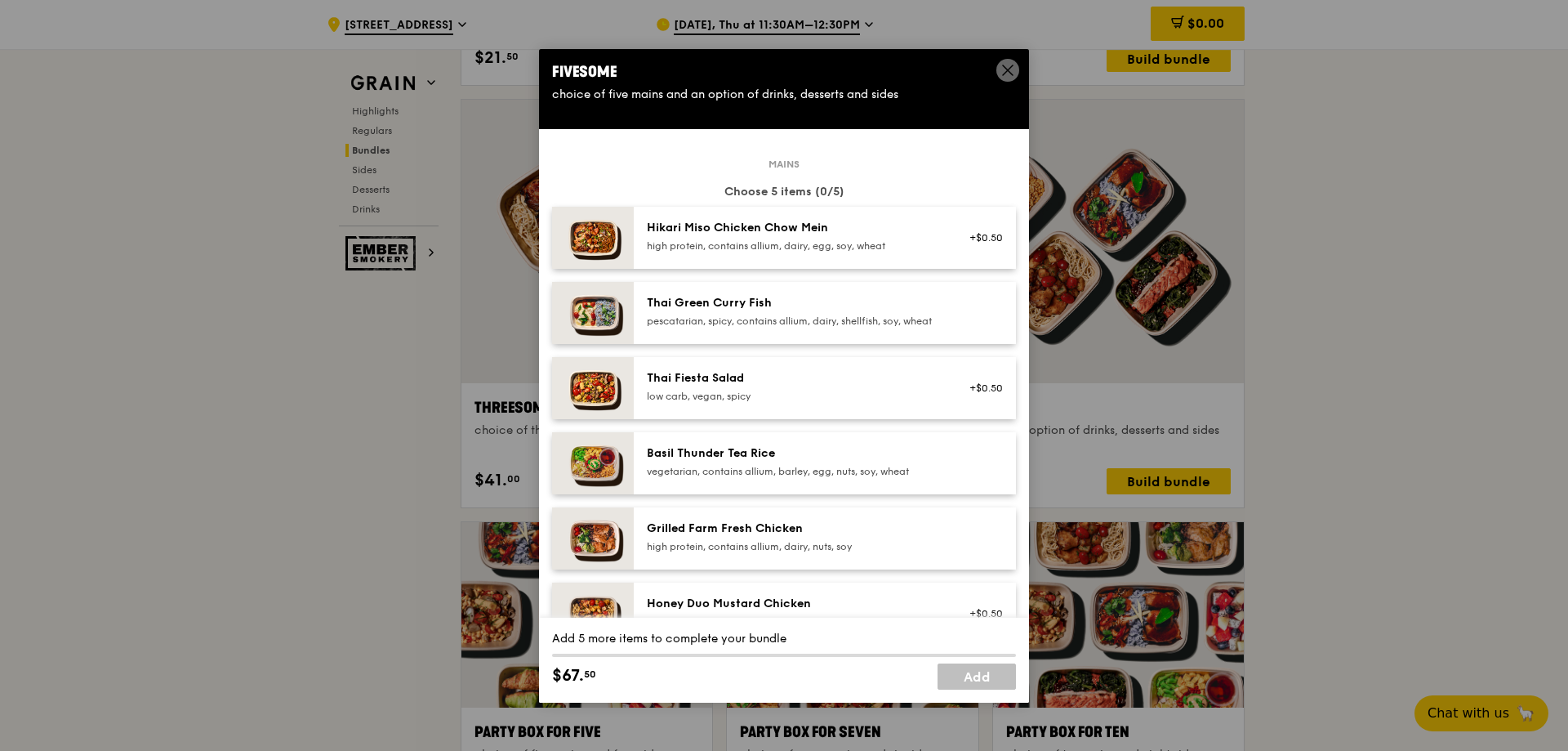
scroll to position [0, 0]
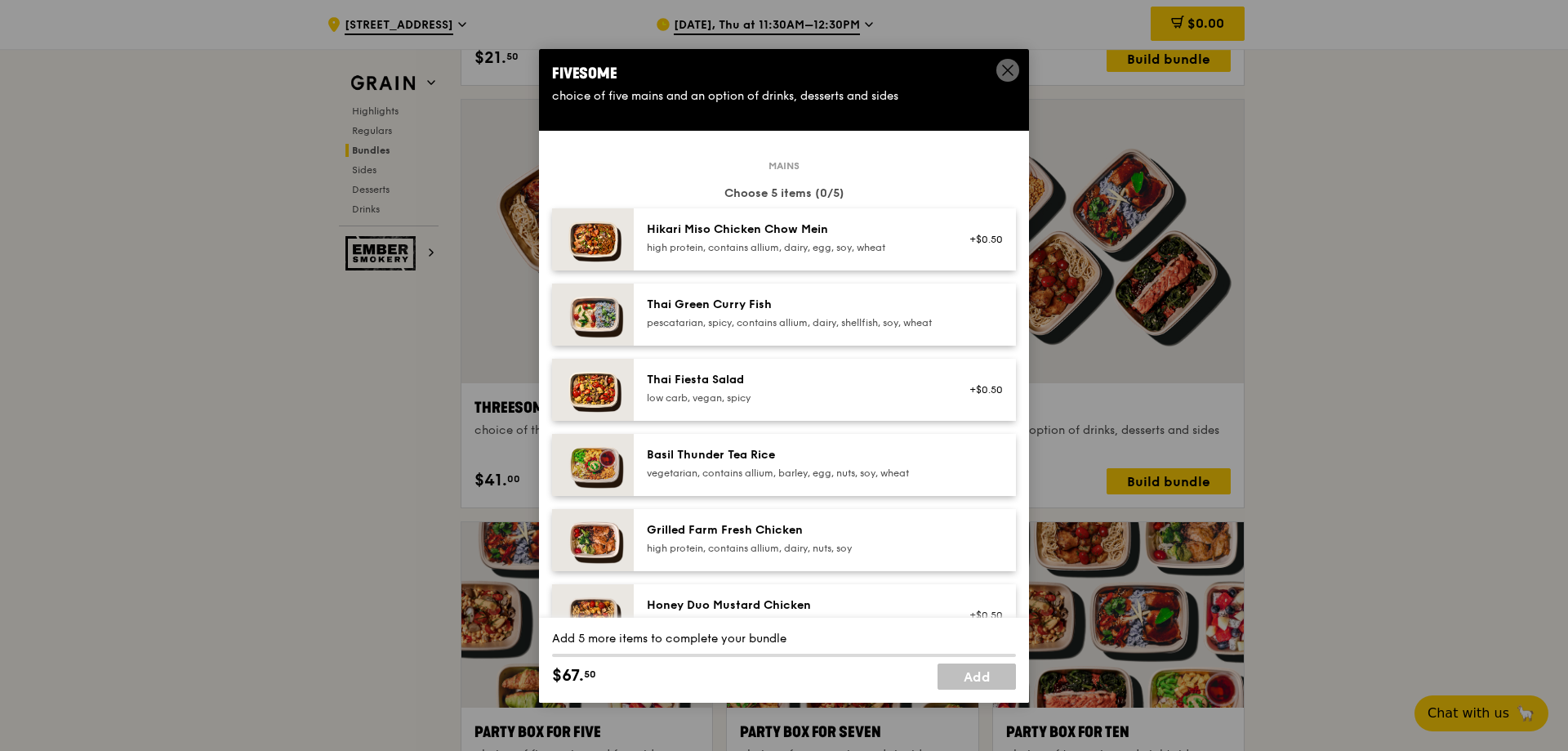
click at [806, 248] on div "high protein, contains allium, dairy, egg, soy, wheat" at bounding box center [794, 247] width 293 height 13
click at [760, 360] on div "Mains Choose 5 items (1/5) 1x Hikari Miso Chicken Chow Mein high protein, conta…" at bounding box center [784, 543] width 464 height 755
click at [752, 386] on div "Thai Fiesta Salad" at bounding box center [794, 379] width 293 height 17
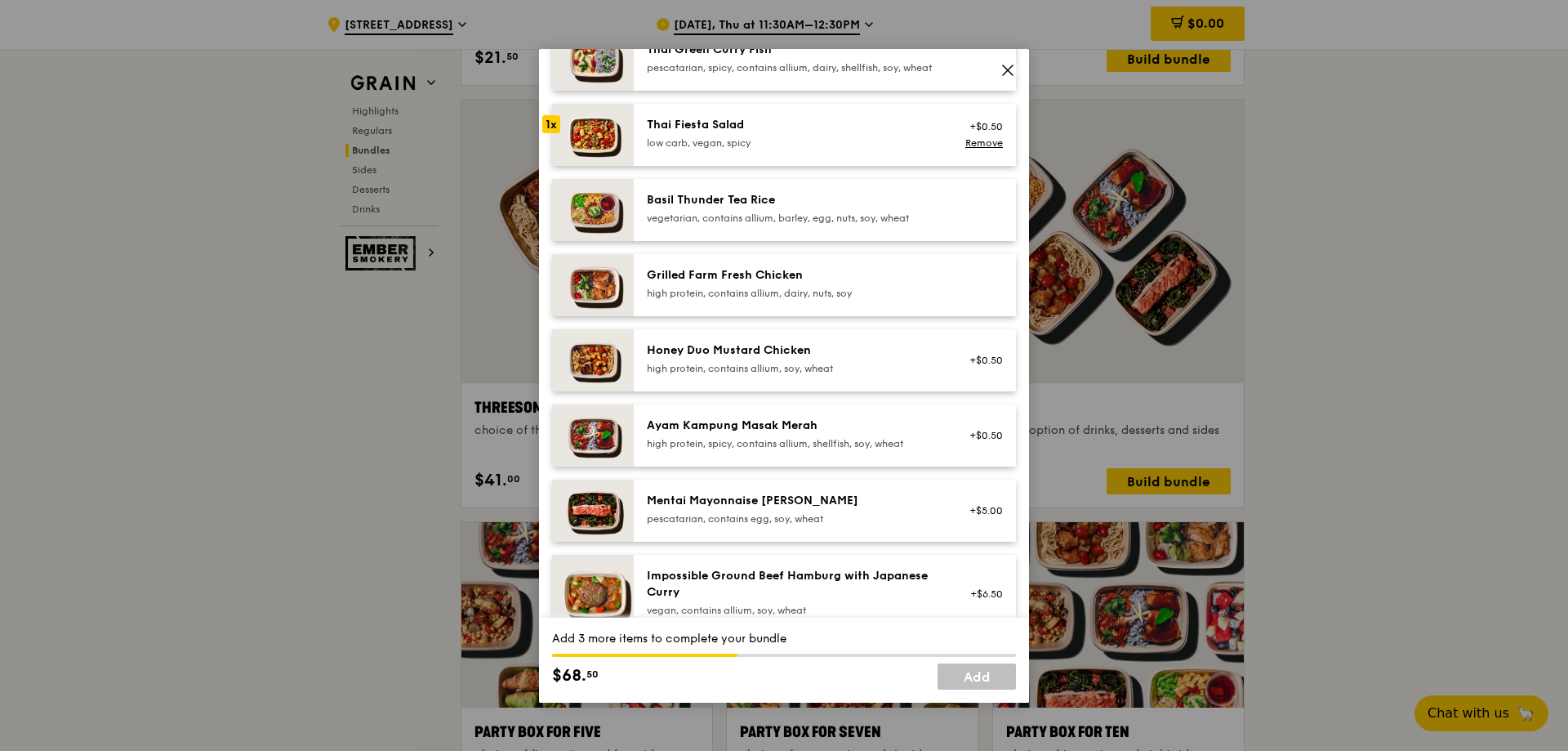
scroll to position [327, 0]
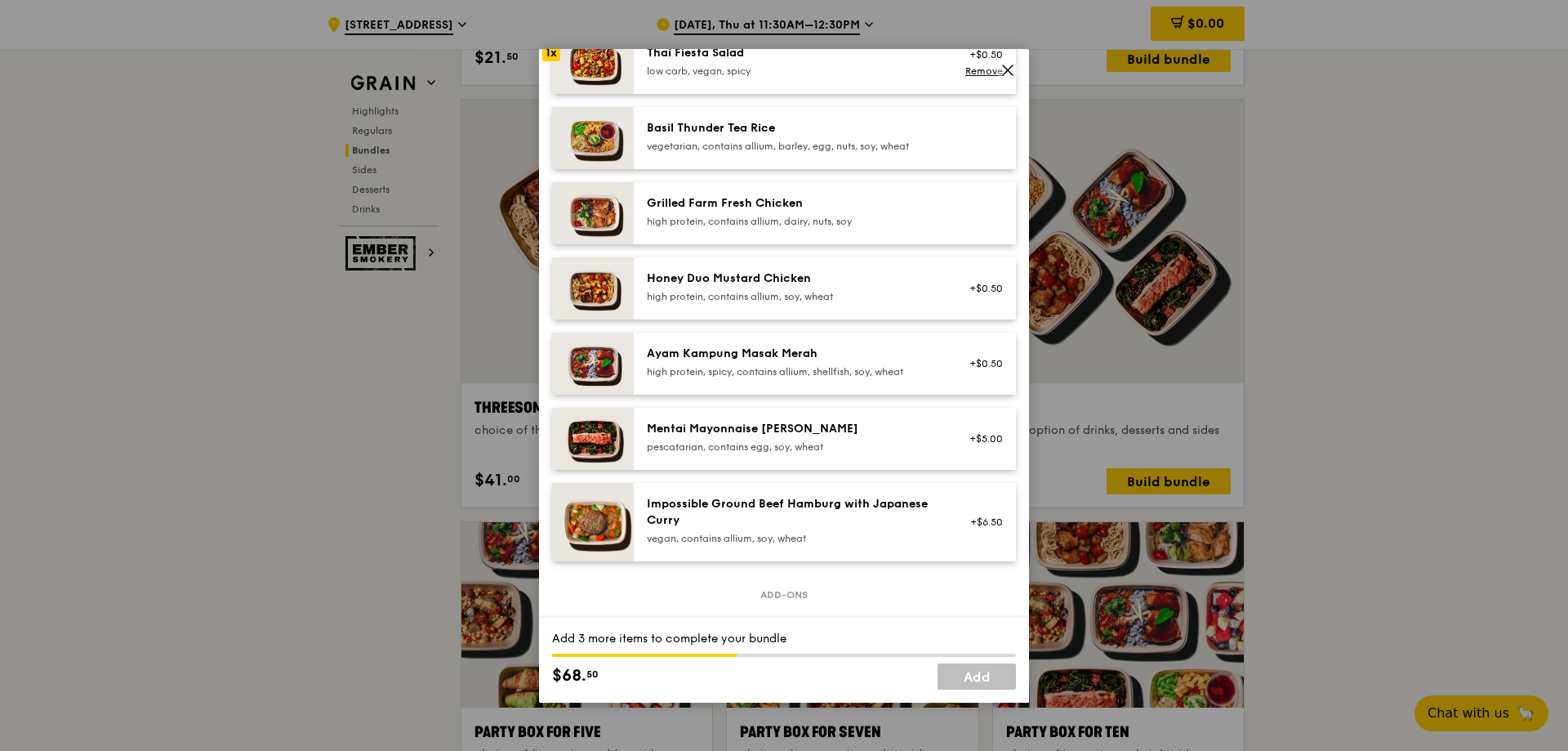
click at [736, 377] on div "Ayam Kampung Masak Merah high protein, spicy, contains allium, shellfish, soy, …" at bounding box center [794, 361] width 293 height 32
click at [760, 303] on div "high protein, contains allium, soy, wheat" at bounding box center [794, 296] width 293 height 13
click at [741, 286] on div "Honey Duo Mustard Chicken" at bounding box center [794, 278] width 293 height 17
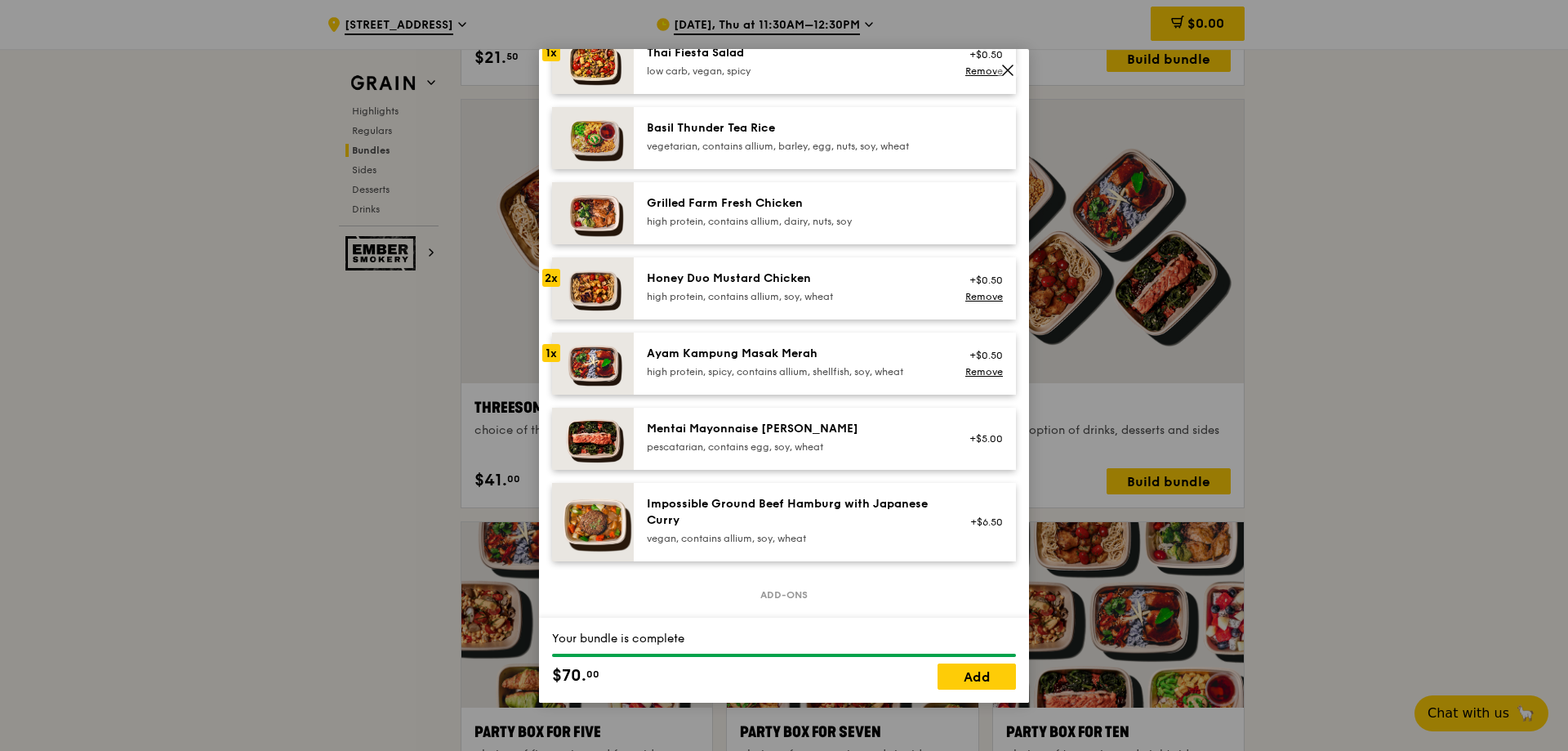
click at [741, 286] on div "Honey Duo Mustard Chicken" at bounding box center [794, 278] width 293 height 17
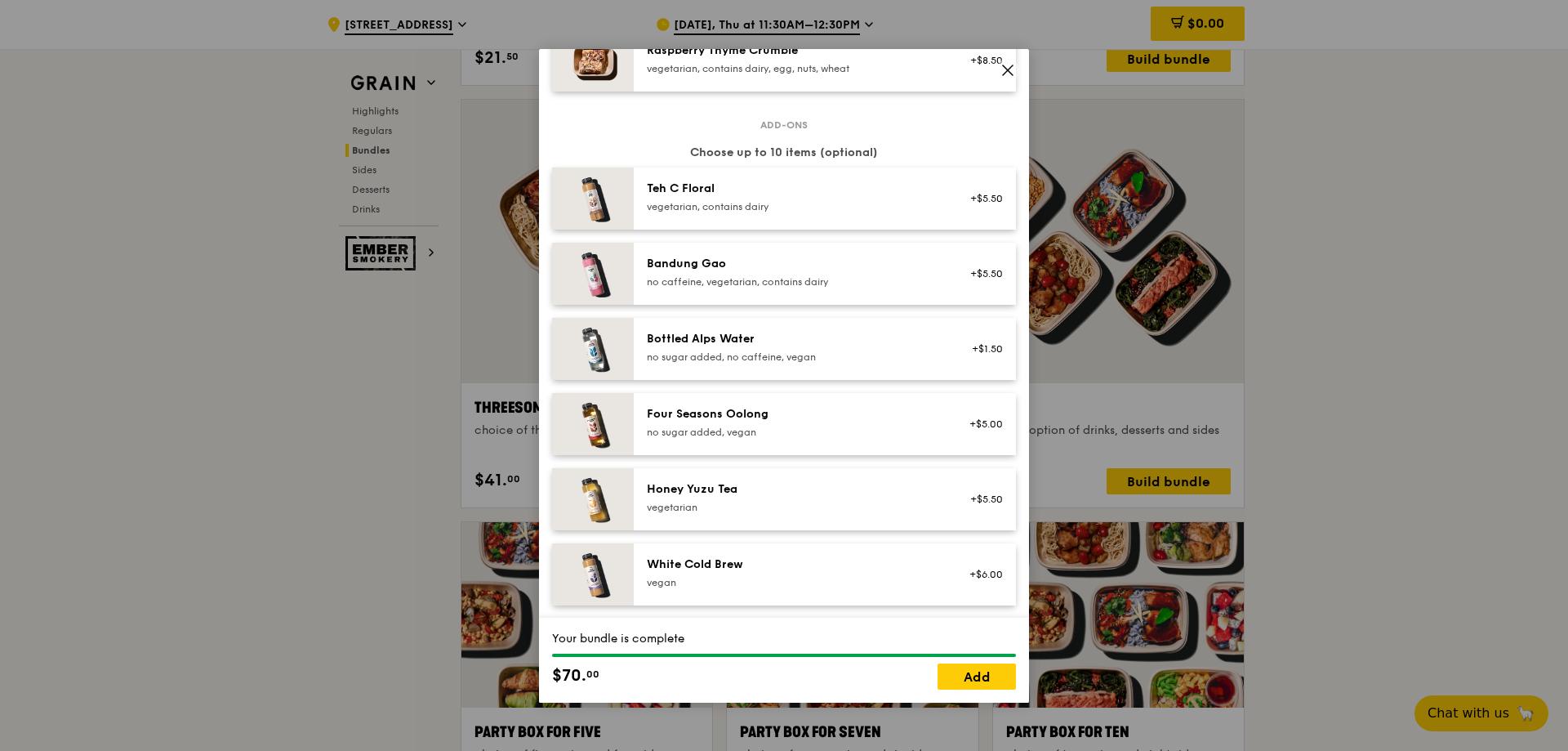
scroll to position [1634, 0]
click at [671, 209] on div "vegetarian, contains dairy" at bounding box center [794, 203] width 293 height 13
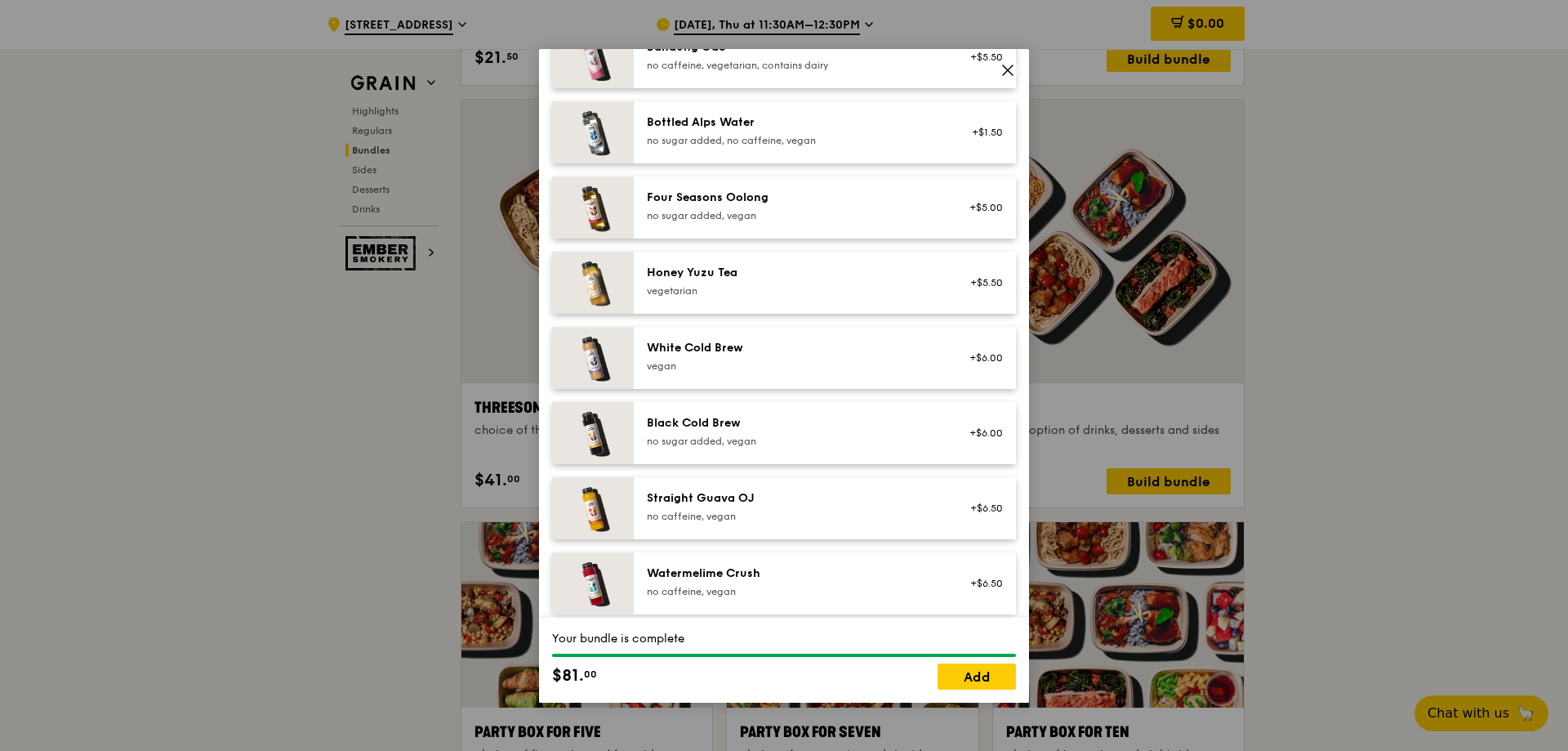
scroll to position [1870, 0]
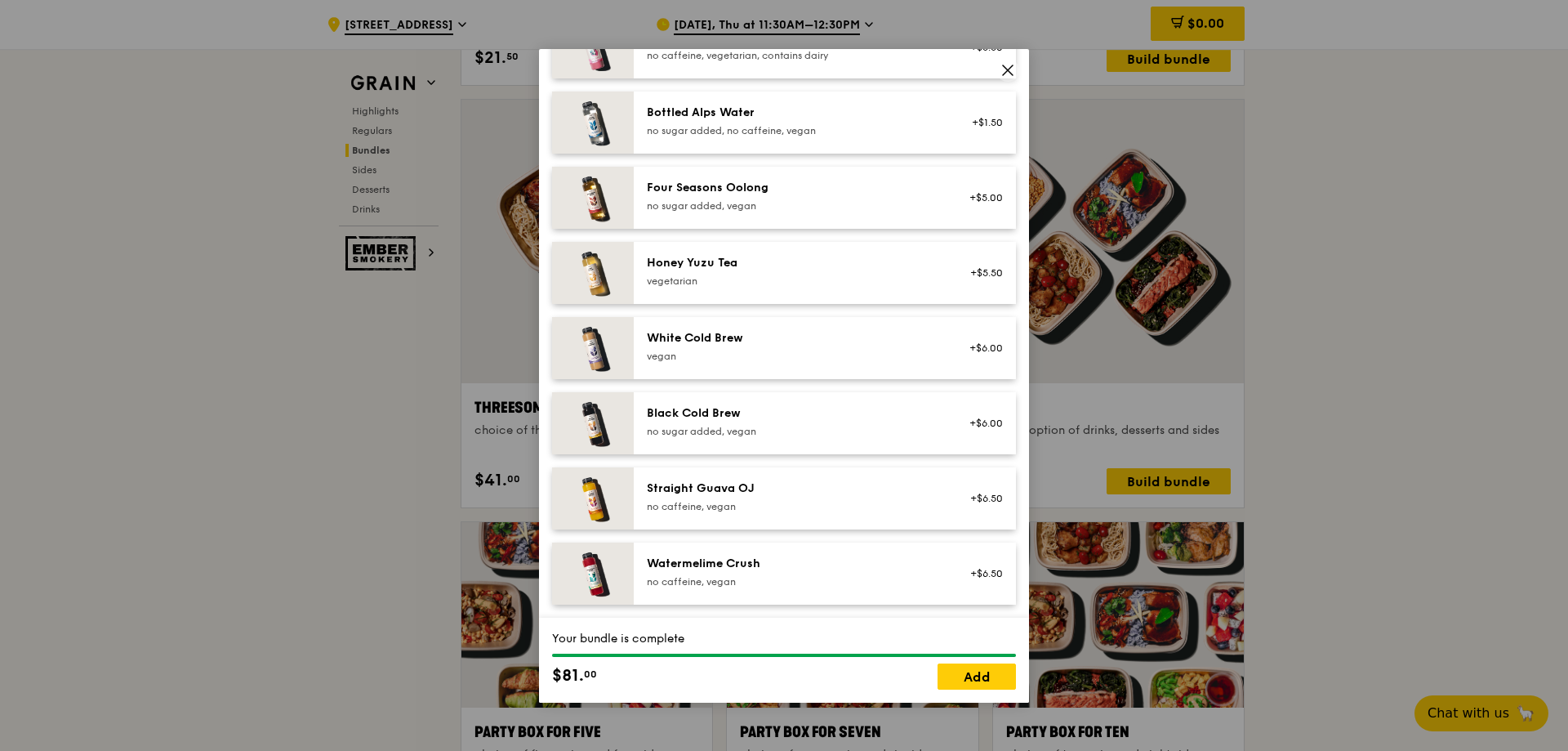
click at [743, 425] on div "no sugar added, vegan" at bounding box center [794, 431] width 293 height 13
click at [774, 372] on div "White Cold Brew vegan +$6.00" at bounding box center [825, 348] width 382 height 62
click at [980, 676] on link "Add" at bounding box center [977, 676] width 78 height 26
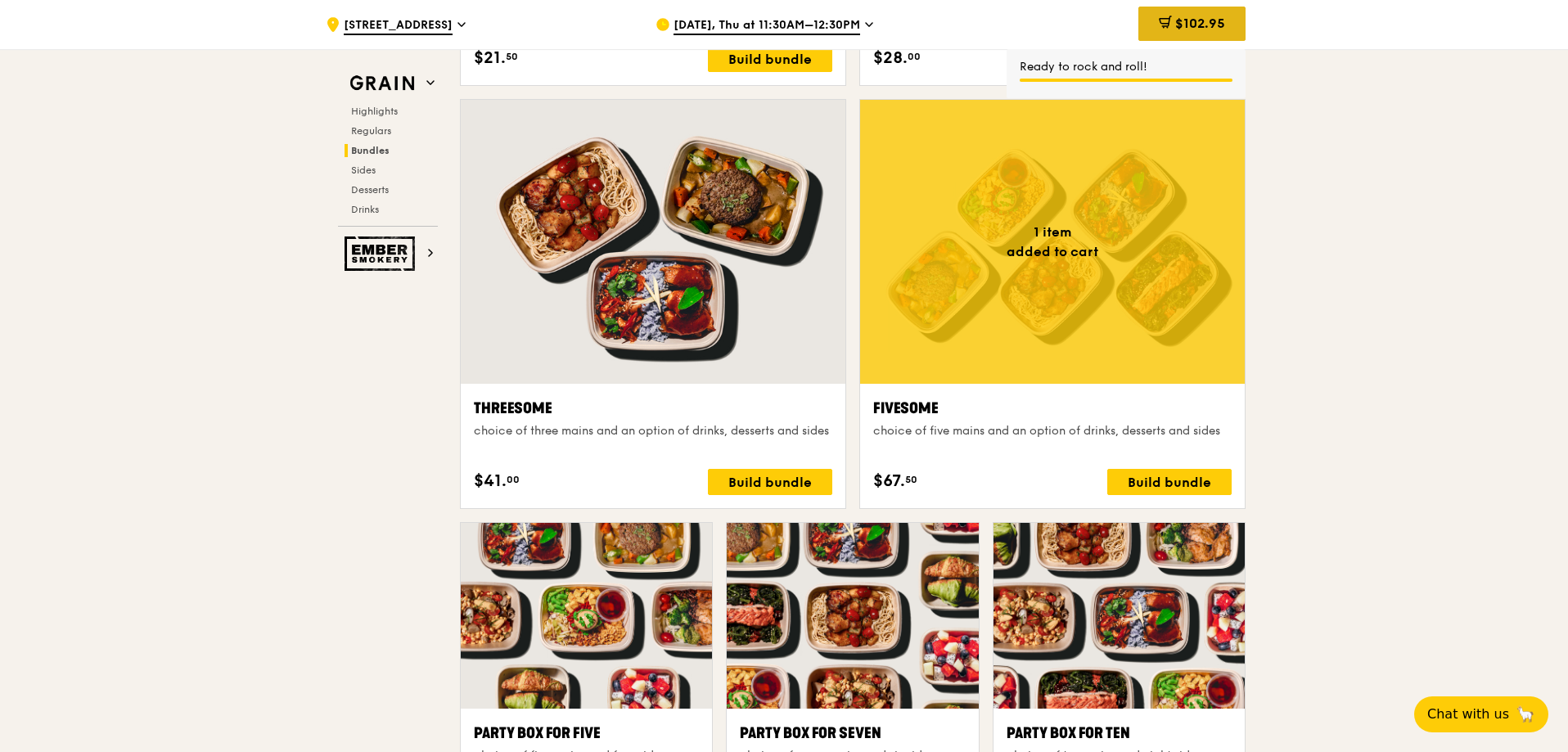
click at [1176, 36] on div "$102.95" at bounding box center [1192, 23] width 107 height 34
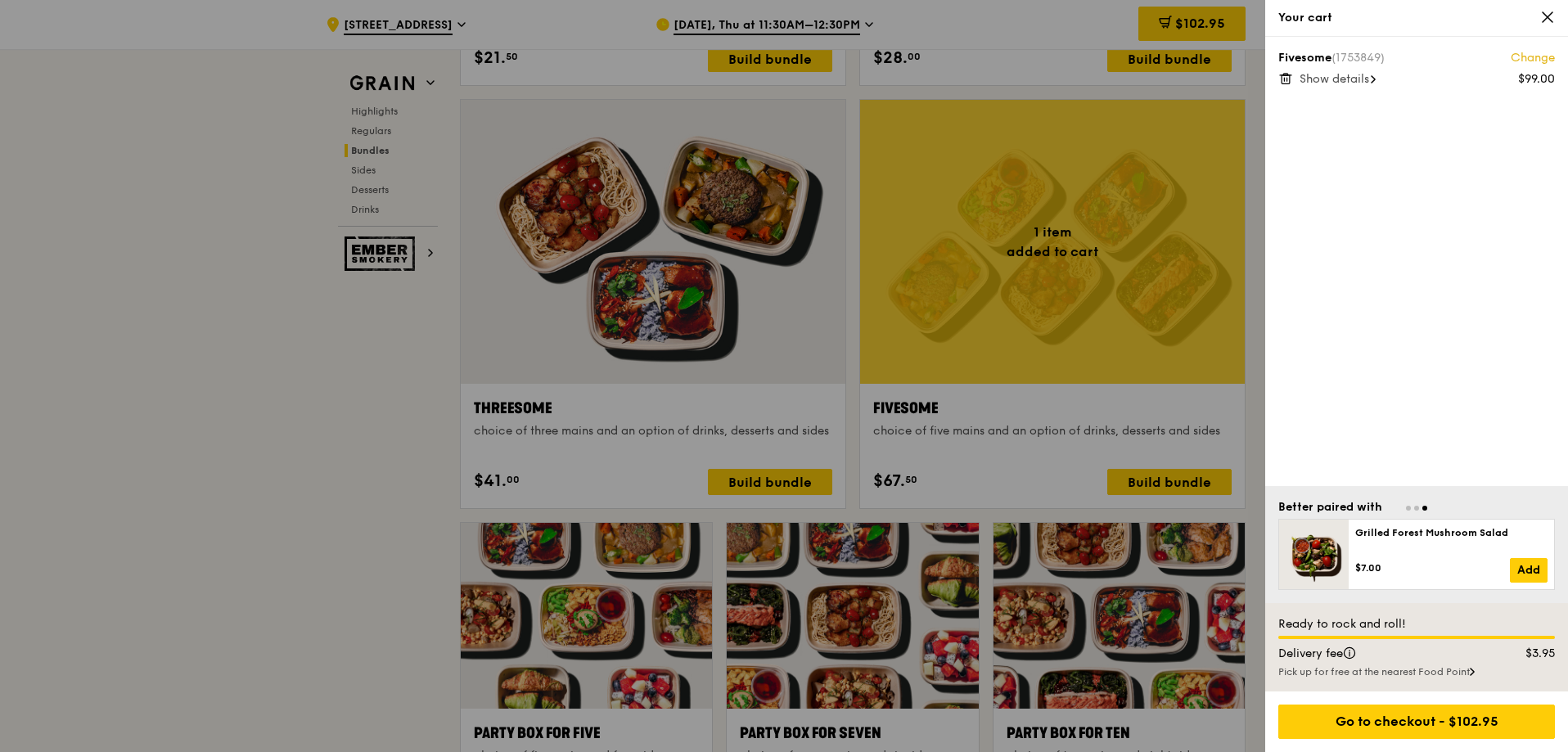
click at [1068, 258] on div at bounding box center [784, 376] width 1568 height 752
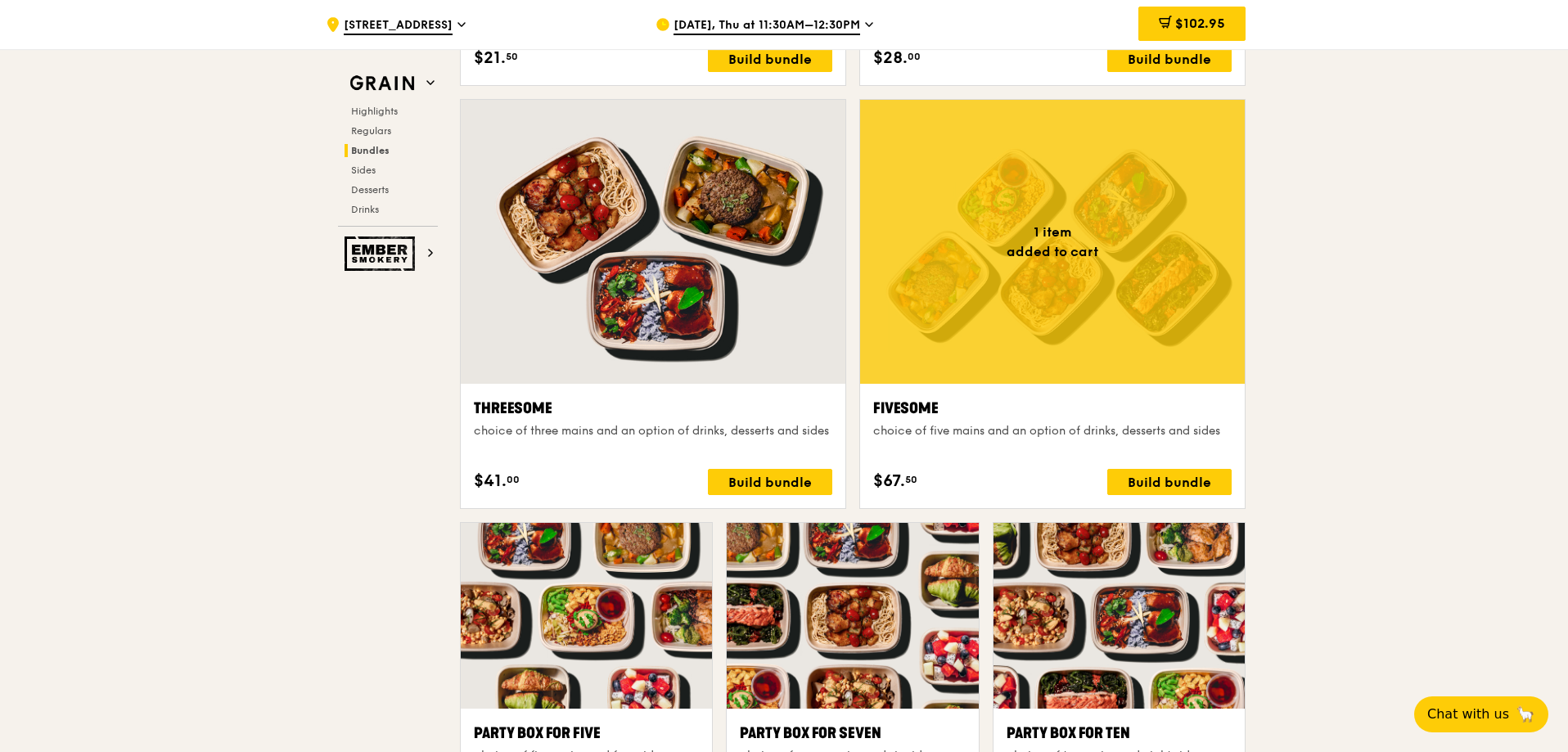
click at [1101, 331] on div at bounding box center [1051, 241] width 385 height 284
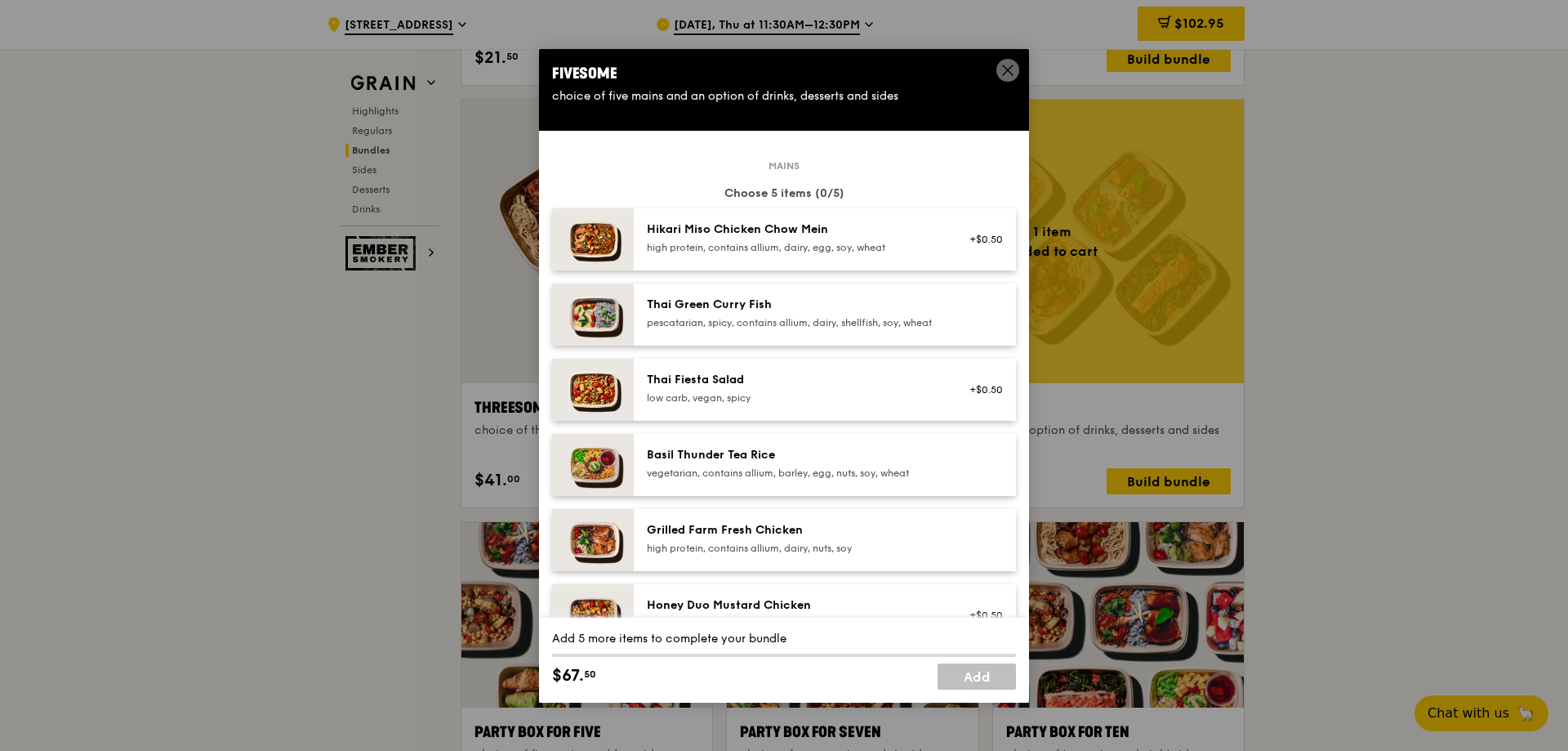
click at [867, 235] on div "Hikari Miso Chicken Chow Mein" at bounding box center [794, 229] width 293 height 17
click at [780, 444] on div "Mains Choose 5 items (1/5) 1x Hikari Miso Chicken Chow Mein high protein, conta…" at bounding box center [784, 543] width 464 height 755
click at [799, 408] on div "Thai Fiesta Salad low carb, vegan, spicy" at bounding box center [793, 389] width 313 height 36
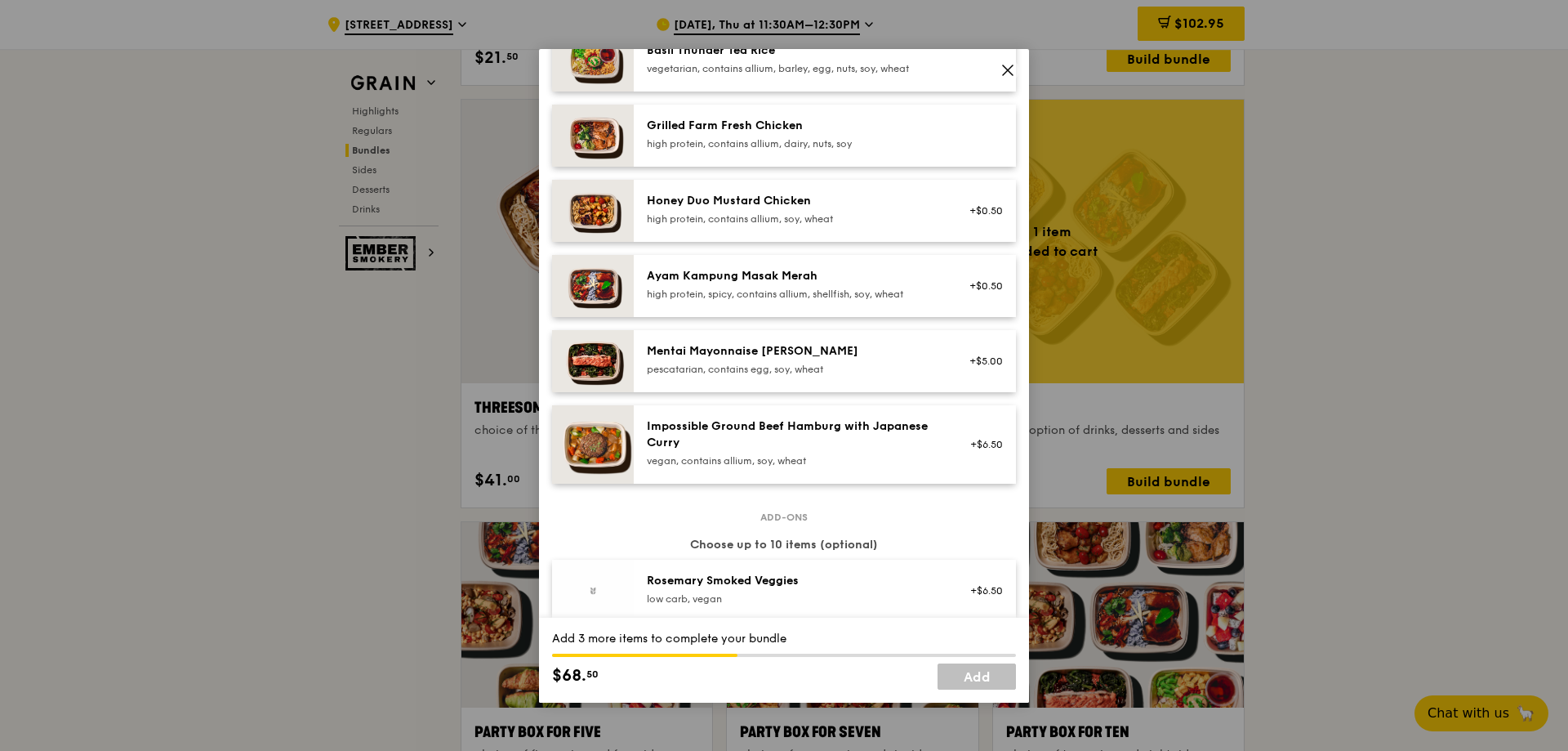
scroll to position [408, 0]
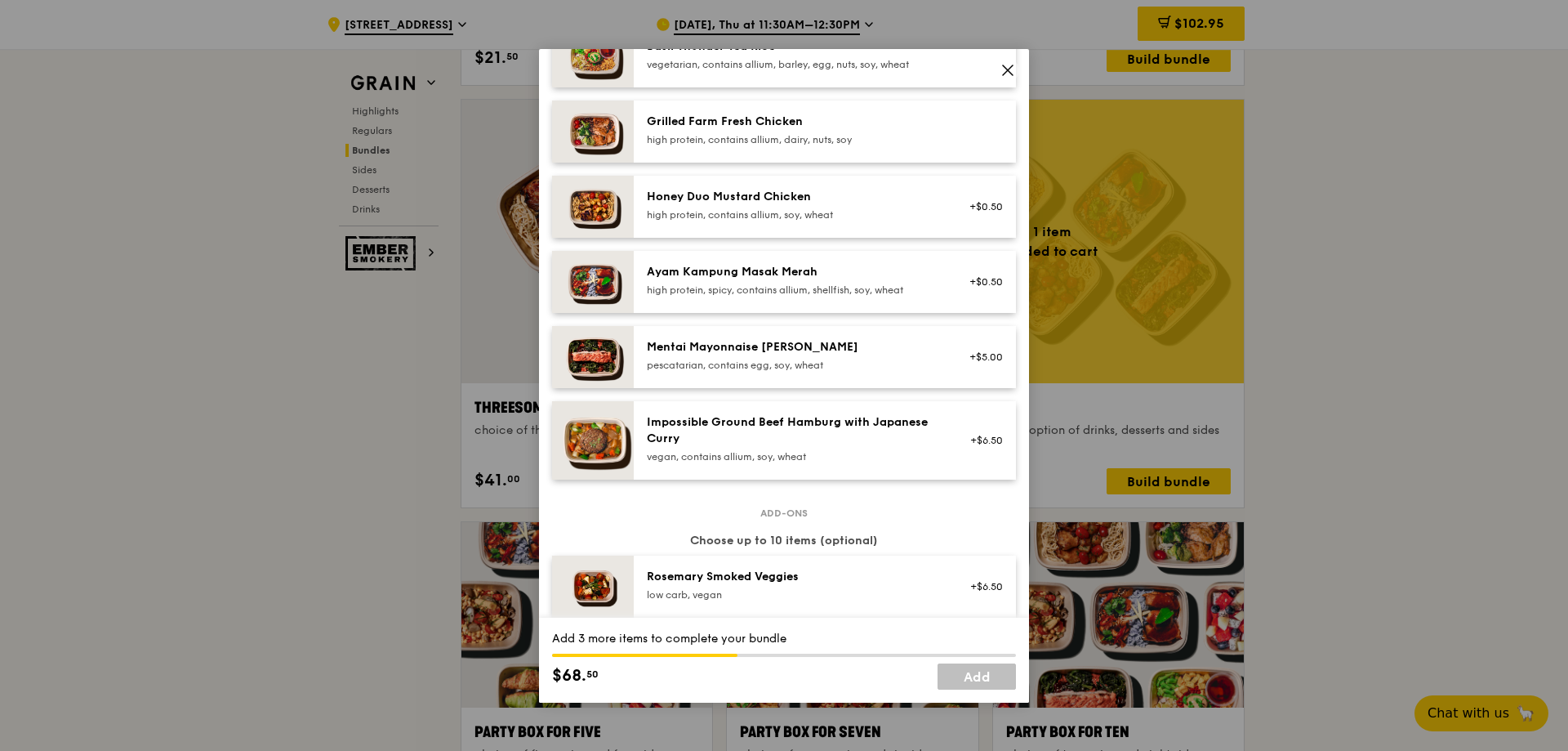
click at [853, 280] on div "Ayam Kampung Masak Merah" at bounding box center [794, 271] width 293 height 17
click at [836, 238] on div "Honey Duo Mustard Chicken high protein, contains allium, soy, wheat +$0.50" at bounding box center [825, 206] width 382 height 62
click at [836, 238] on div "Honey Duo Mustard Chicken high protein, contains allium, soy, wheat +$0.50 Remo…" at bounding box center [825, 206] width 382 height 62
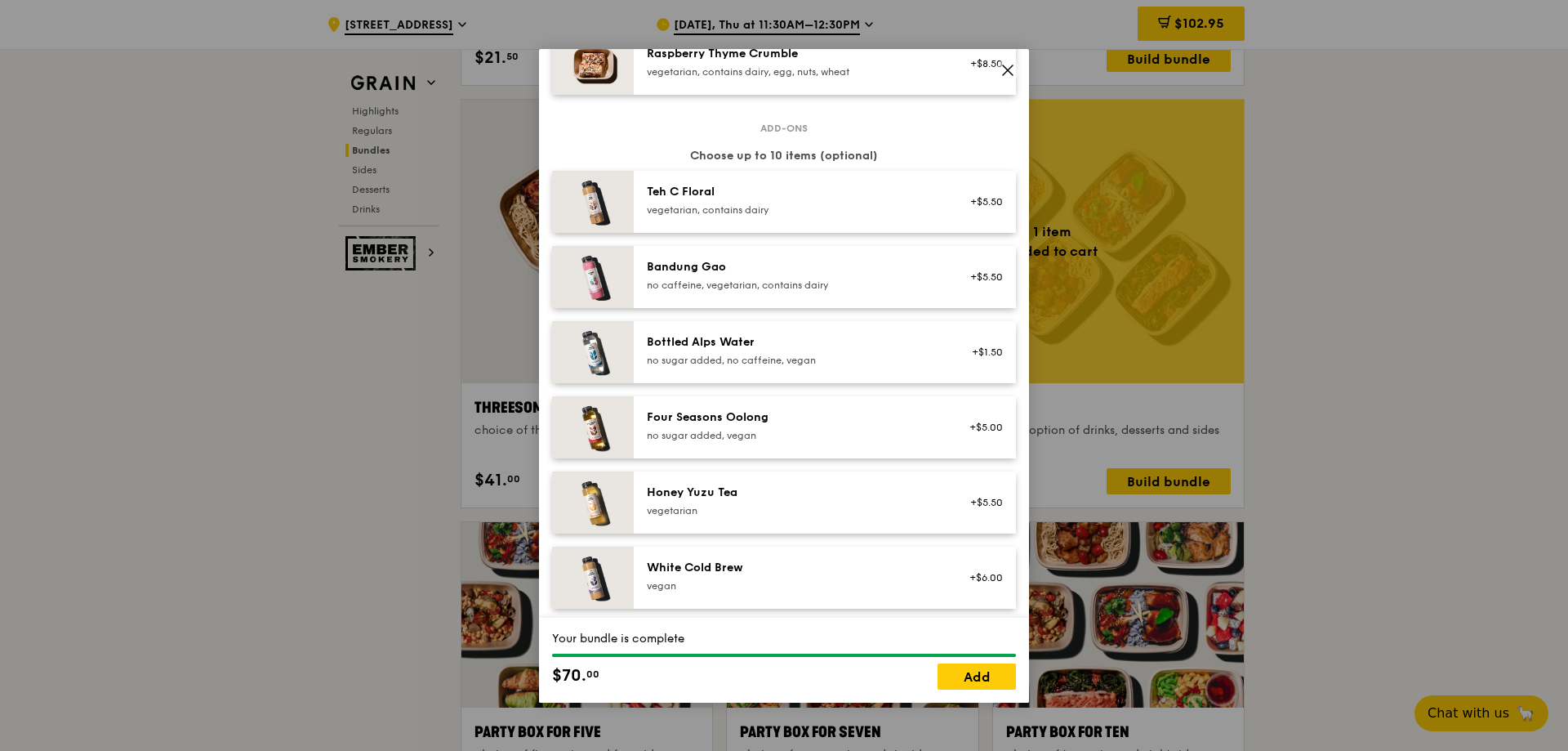
scroll to position [1715, 0]
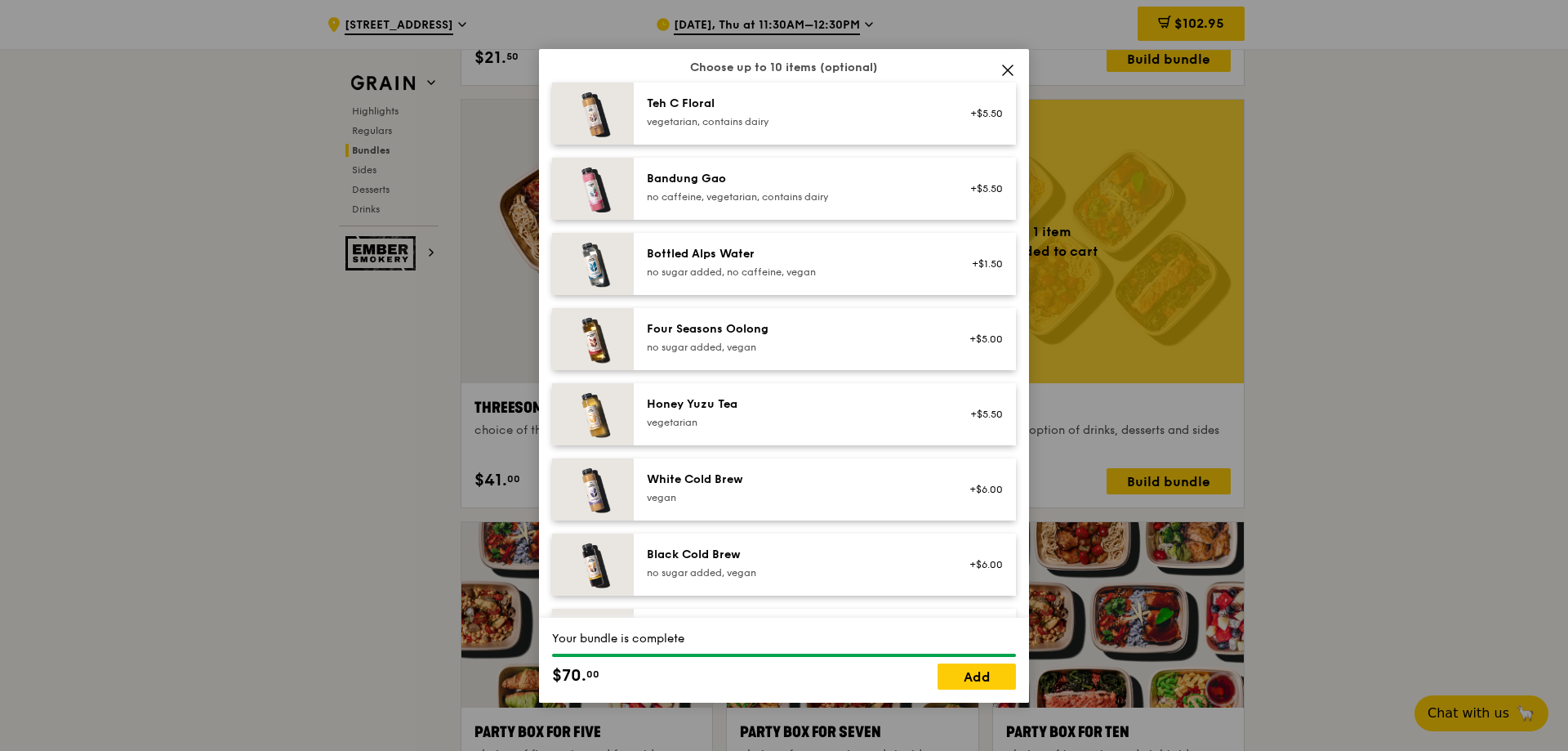
click at [751, 128] on div "vegetarian, contains dairy" at bounding box center [794, 121] width 293 height 13
click at [718, 187] on div "Bandung Gao" at bounding box center [794, 178] width 293 height 17
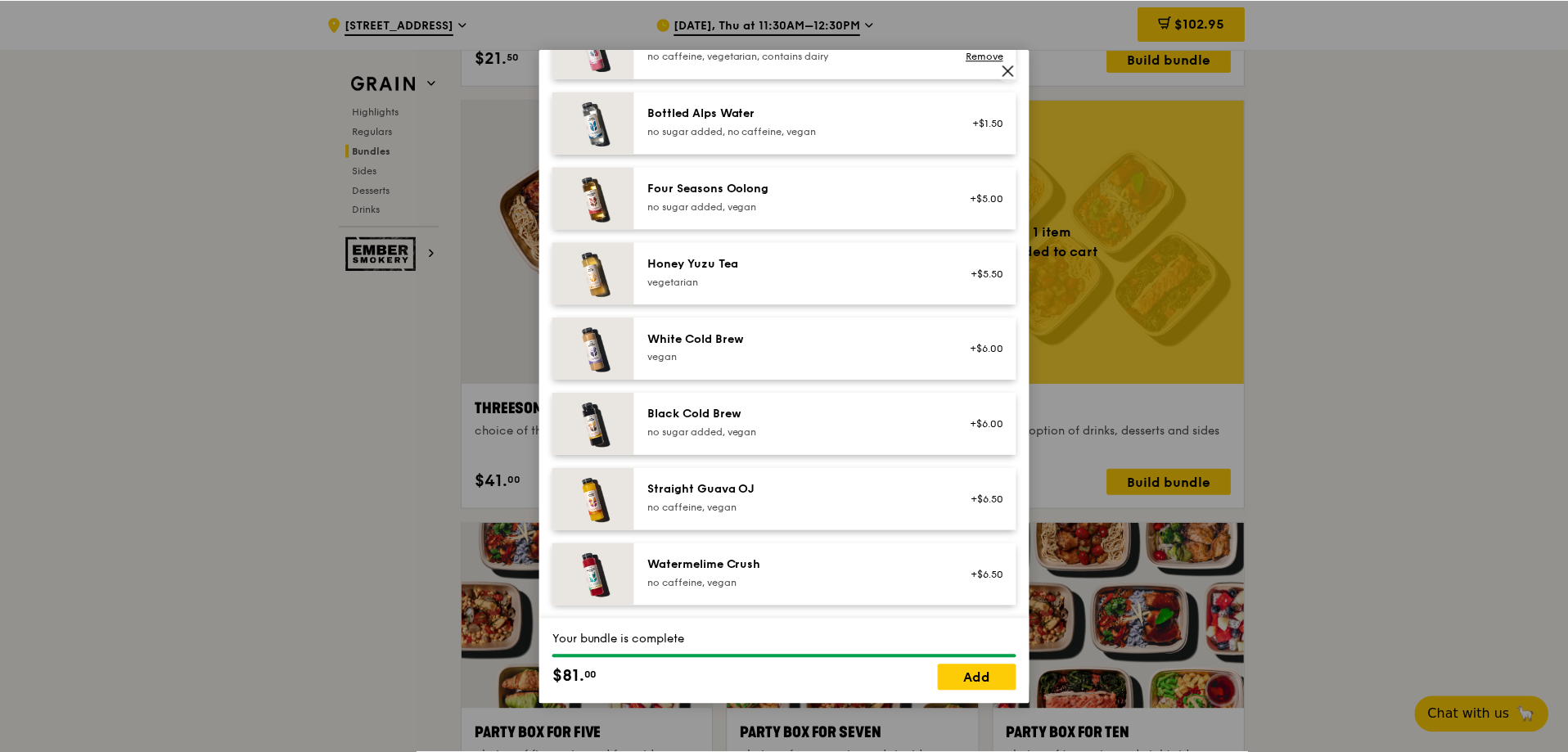
scroll to position [1873, 0]
click at [725, 415] on div "Black Cold Brew" at bounding box center [795, 413] width 294 height 17
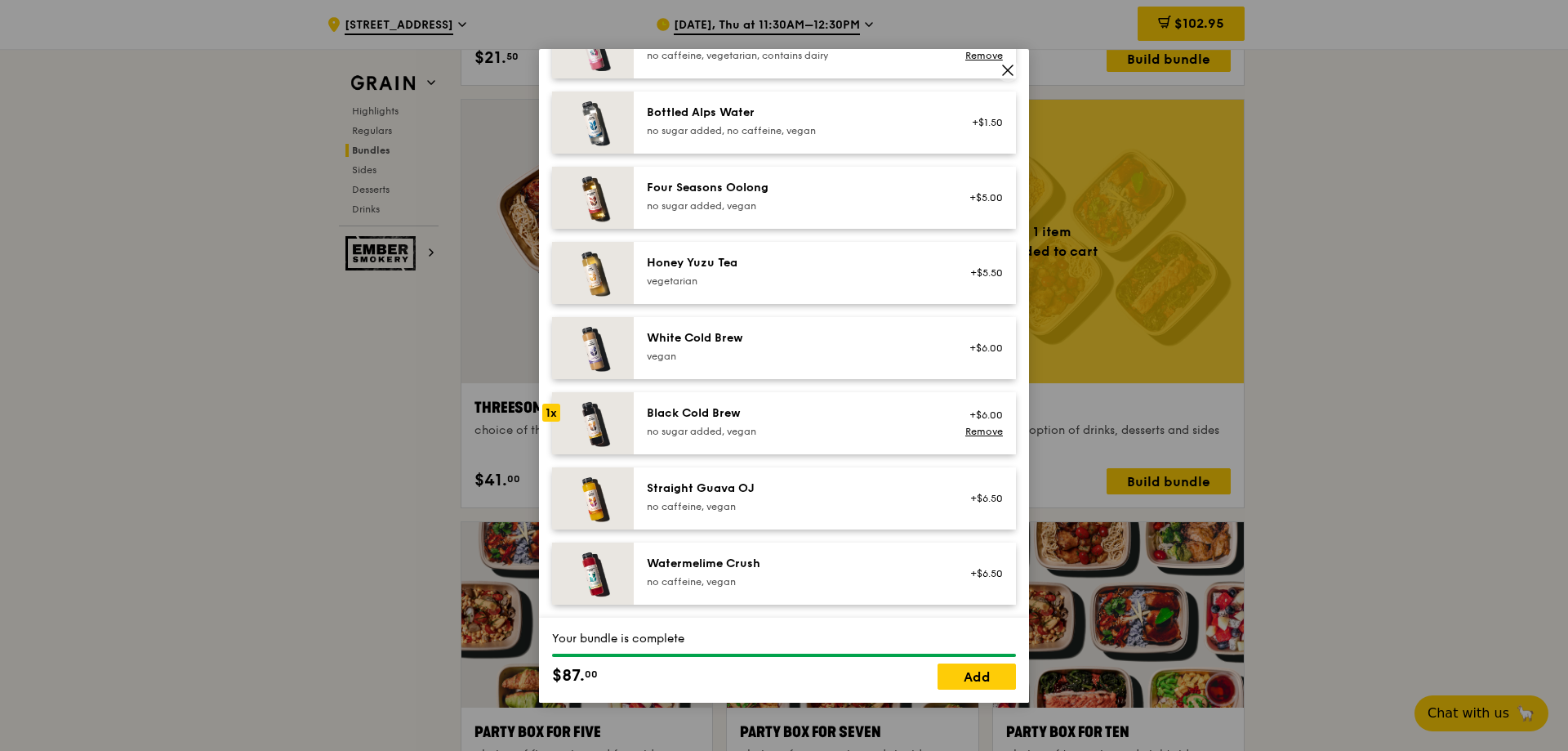
drag, startPoint x: 731, startPoint y: 368, endPoint x: 734, endPoint y: 357, distance: 11.4
click at [734, 357] on div "vegan" at bounding box center [794, 356] width 293 height 13
click at [977, 681] on link "Add" at bounding box center [977, 676] width 78 height 26
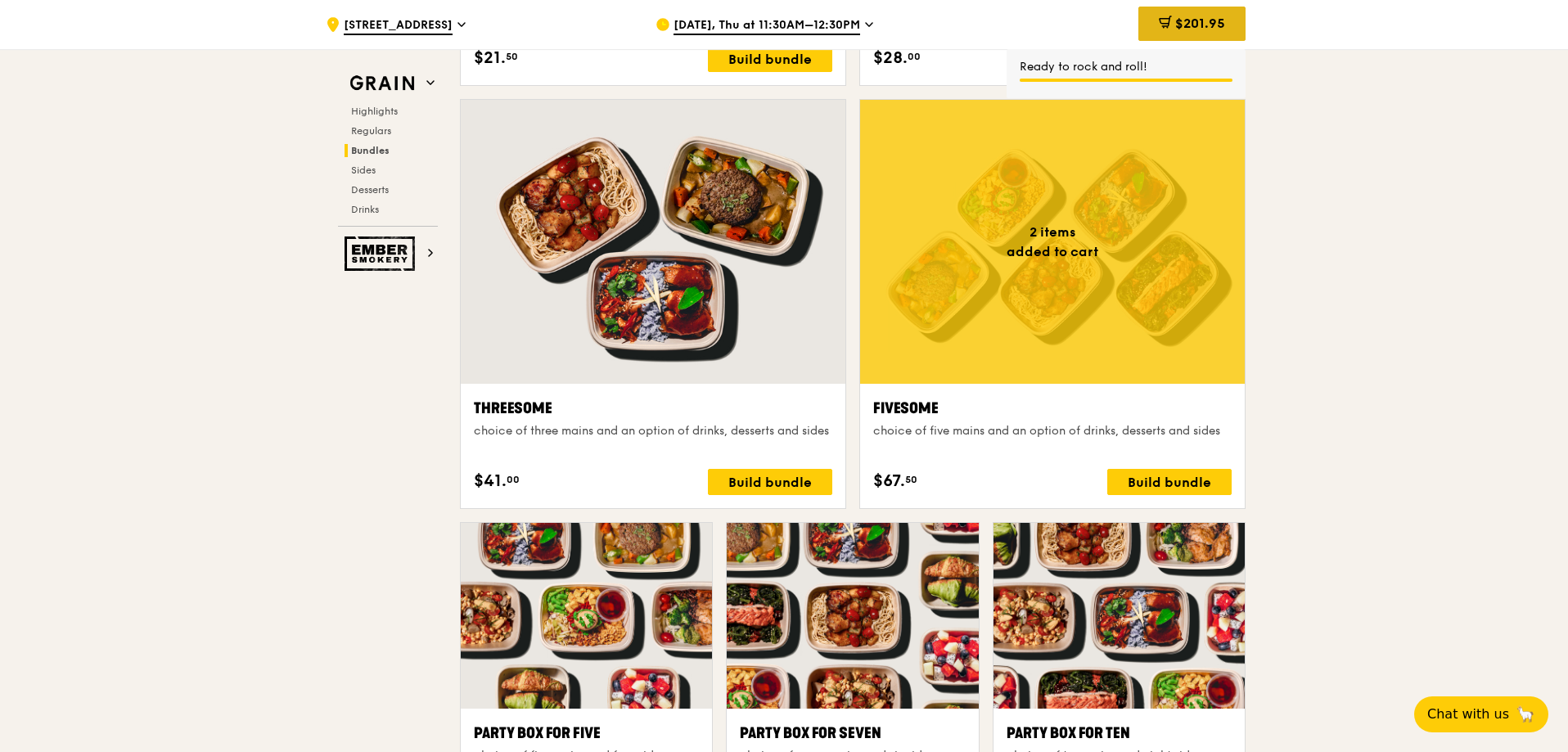
click at [1187, 19] on span "$201.95" at bounding box center [1199, 24] width 50 height 16
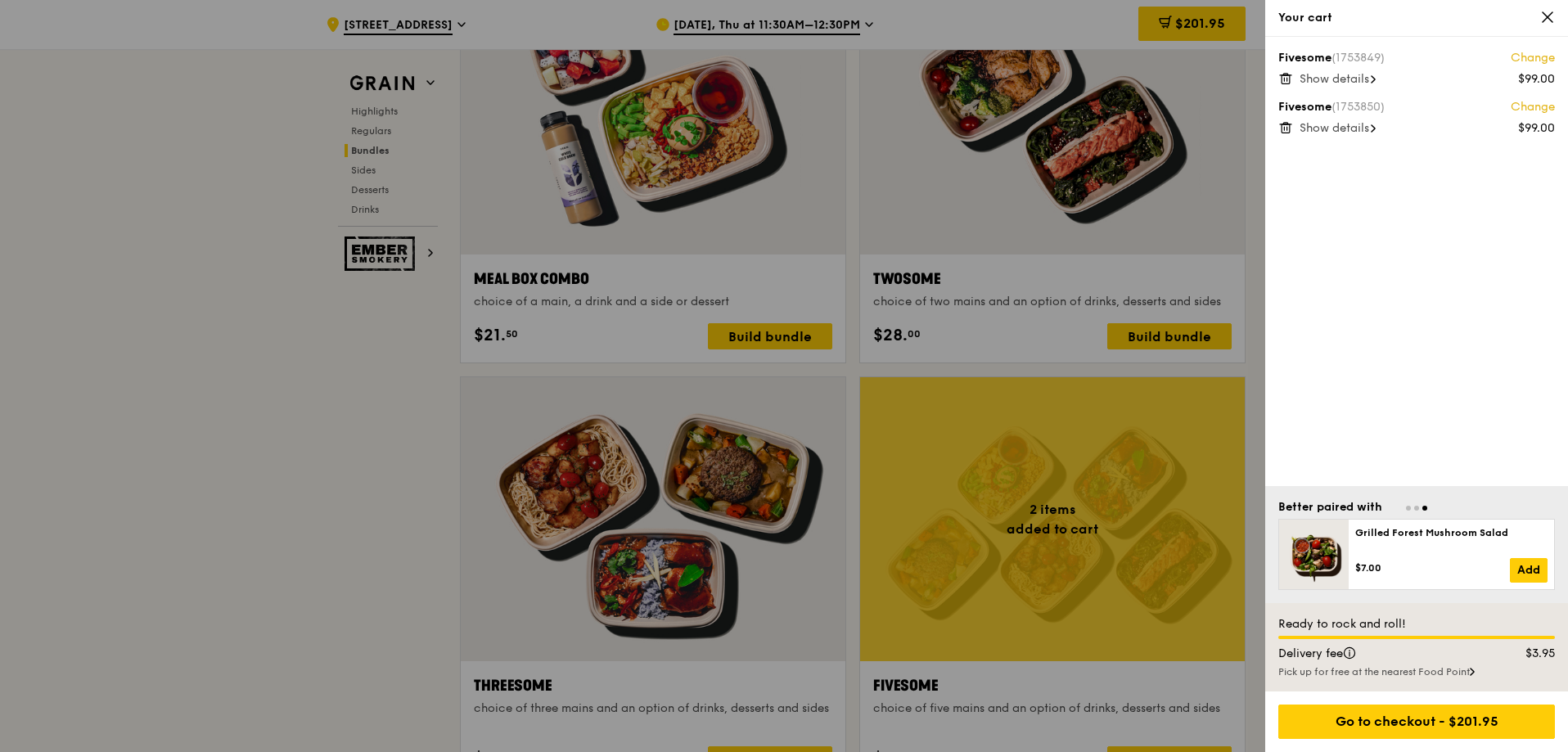
scroll to position [2617, 0]
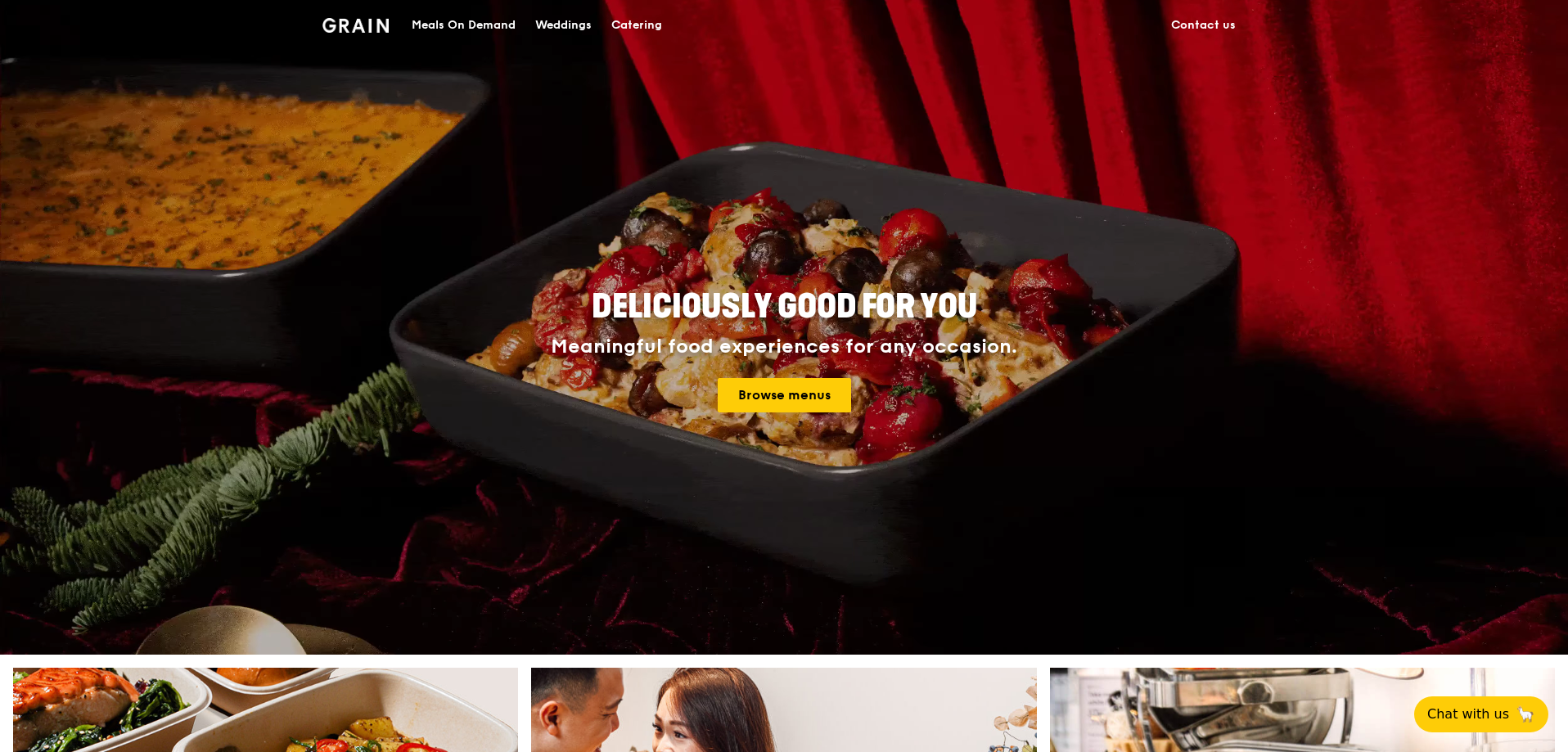
click at [467, 16] on div "Meals On Demand" at bounding box center [464, 26] width 104 height 49
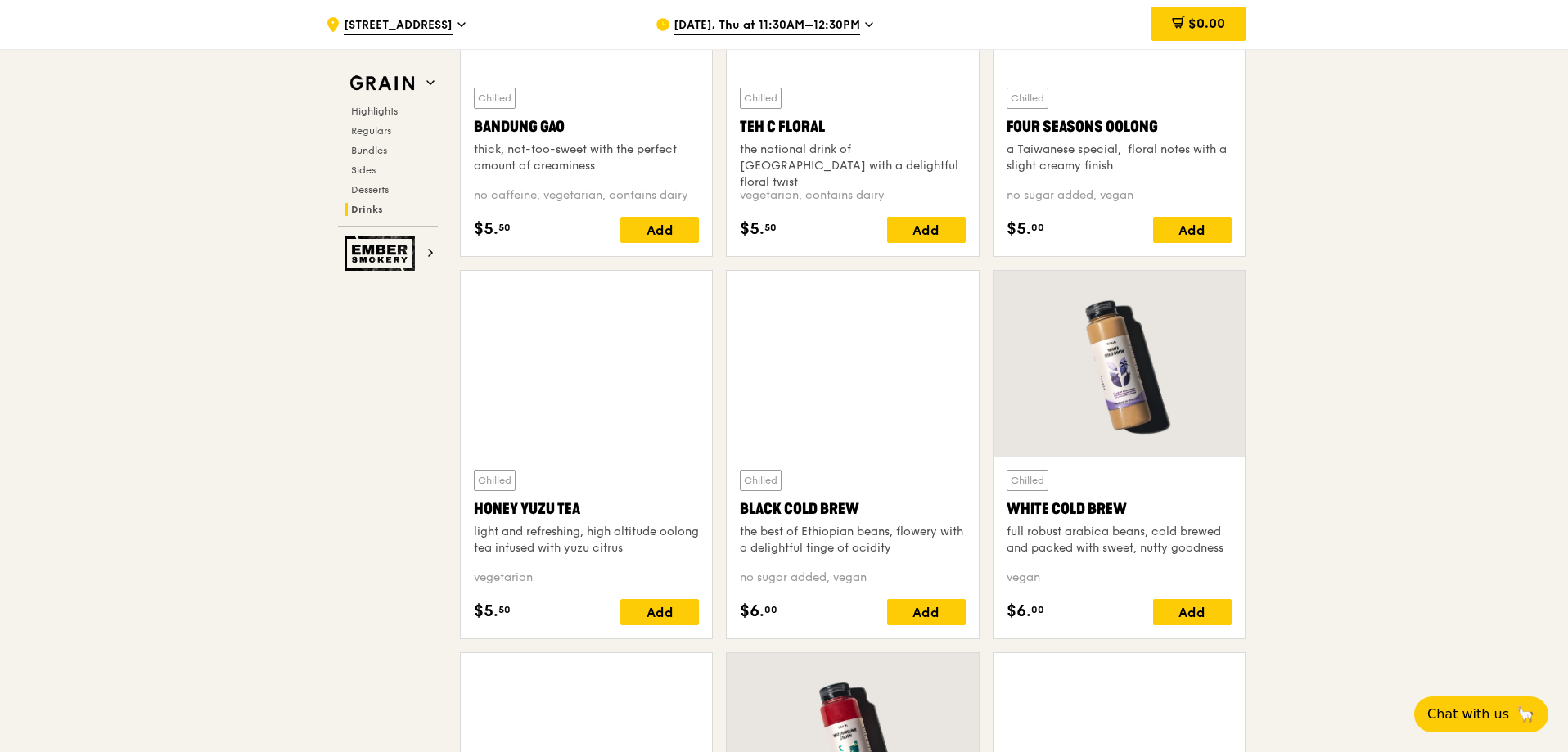
scroll to position [5725, 0]
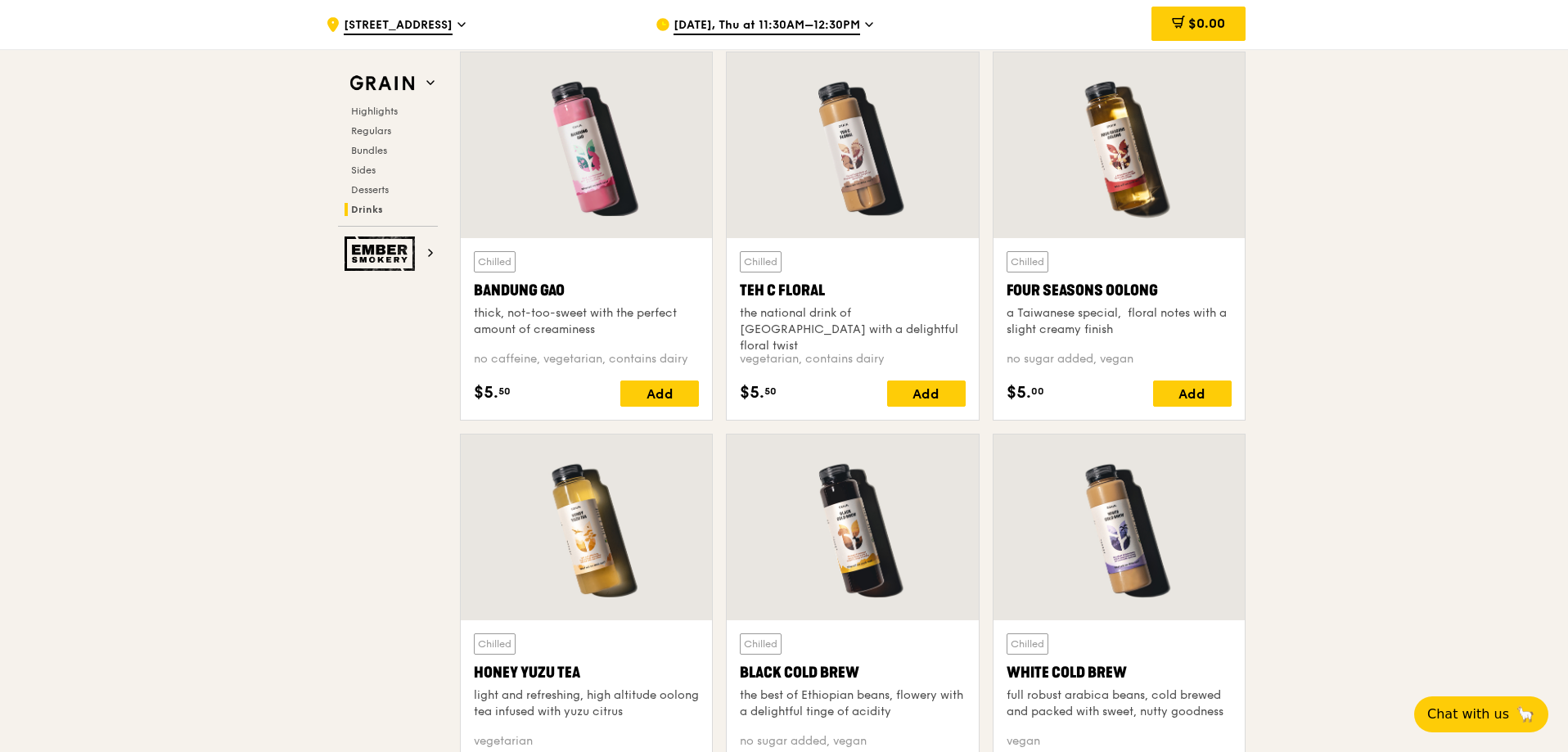
click at [861, 22] on div "[DATE], Thu at 11:30AM–12:30PM" at bounding box center [807, 25] width 304 height 49
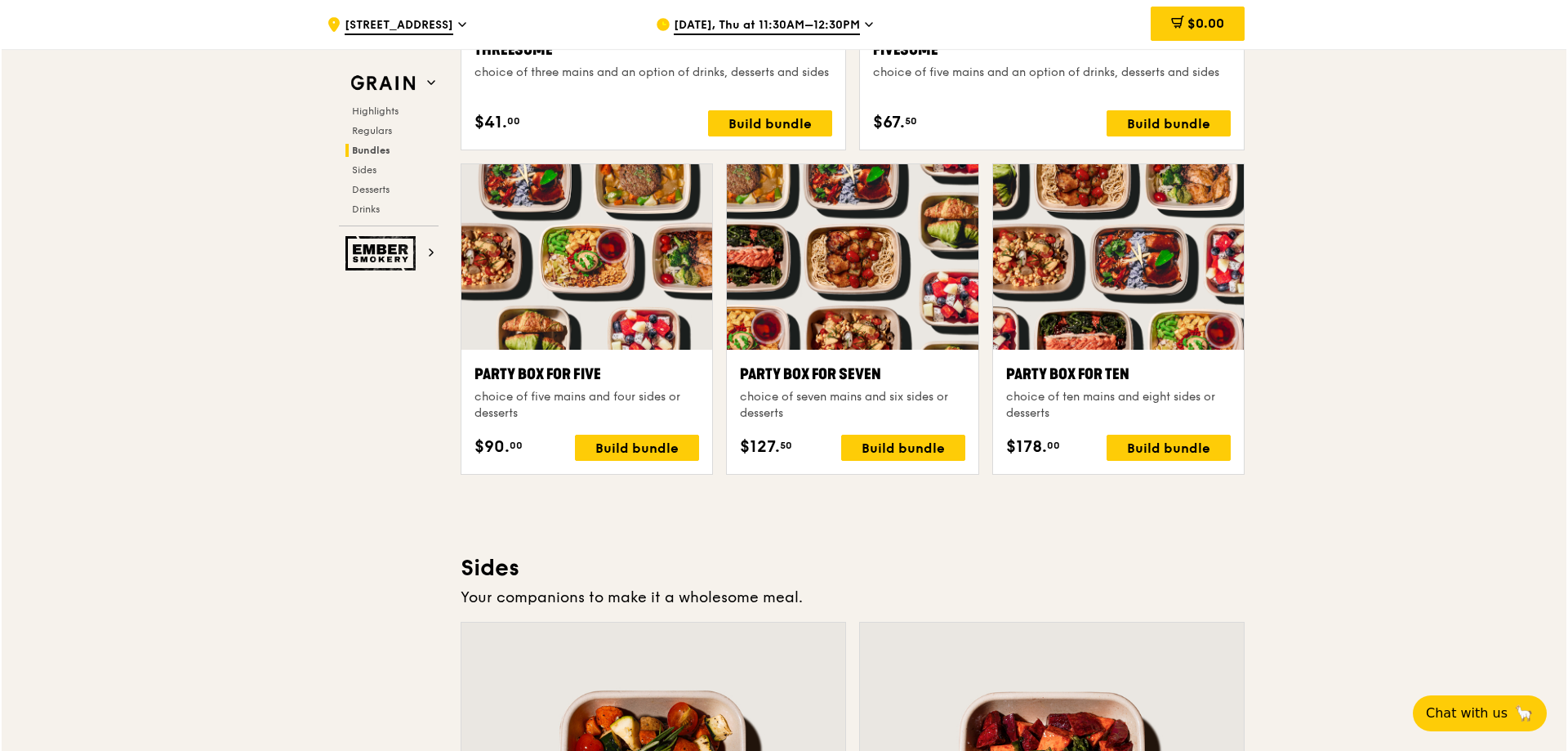
scroll to position [2808, 0]
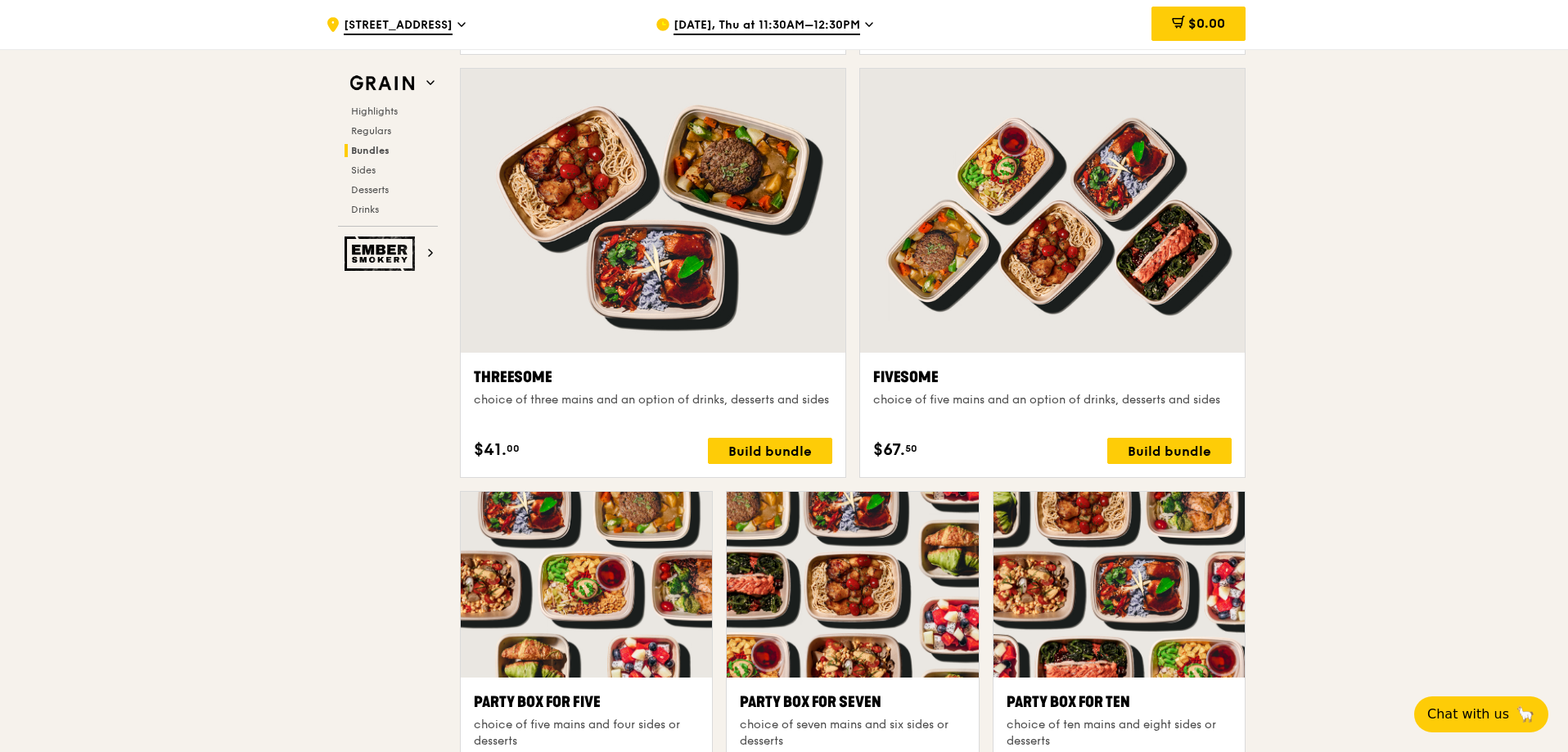
click at [991, 263] on div at bounding box center [1051, 210] width 385 height 284
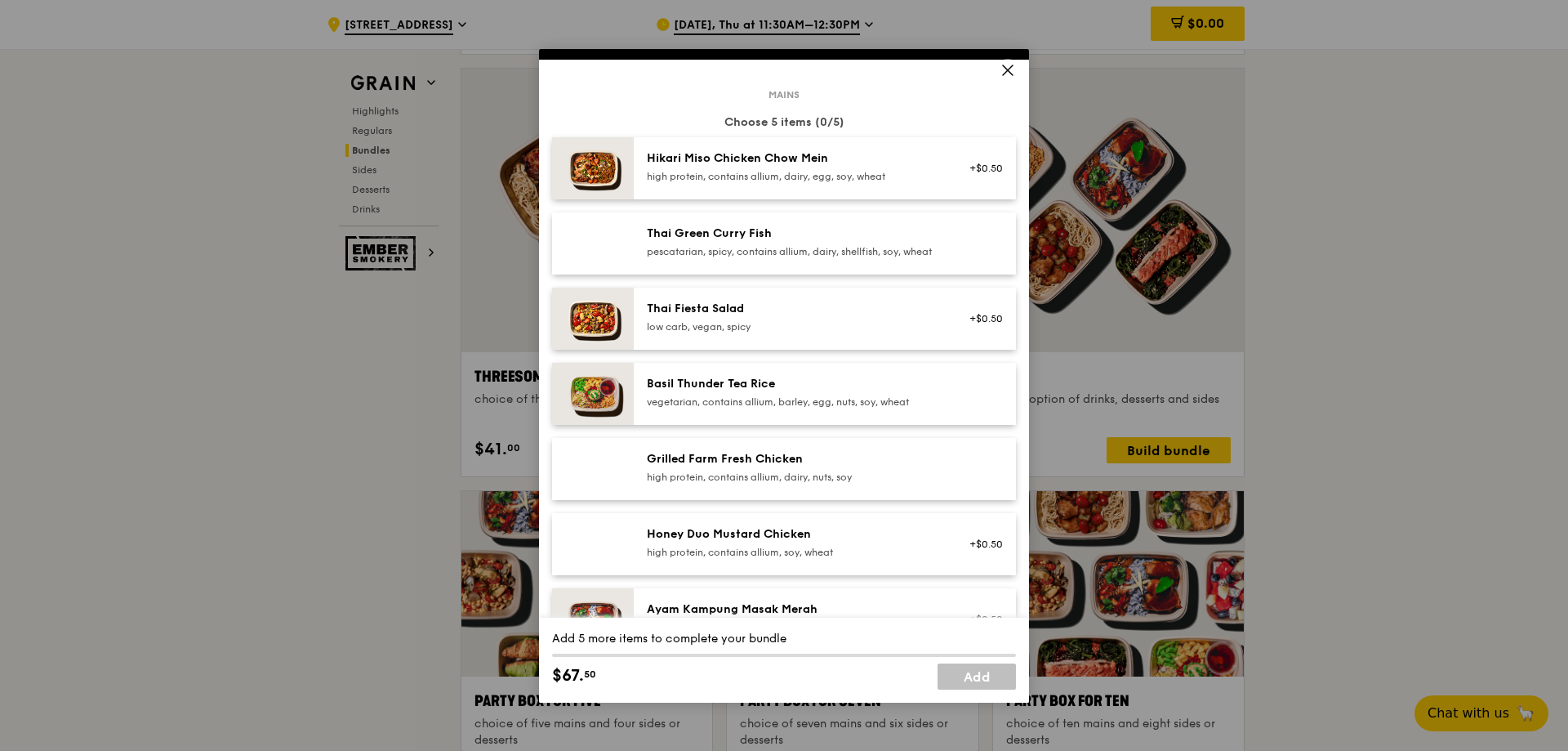
scroll to position [110, 0]
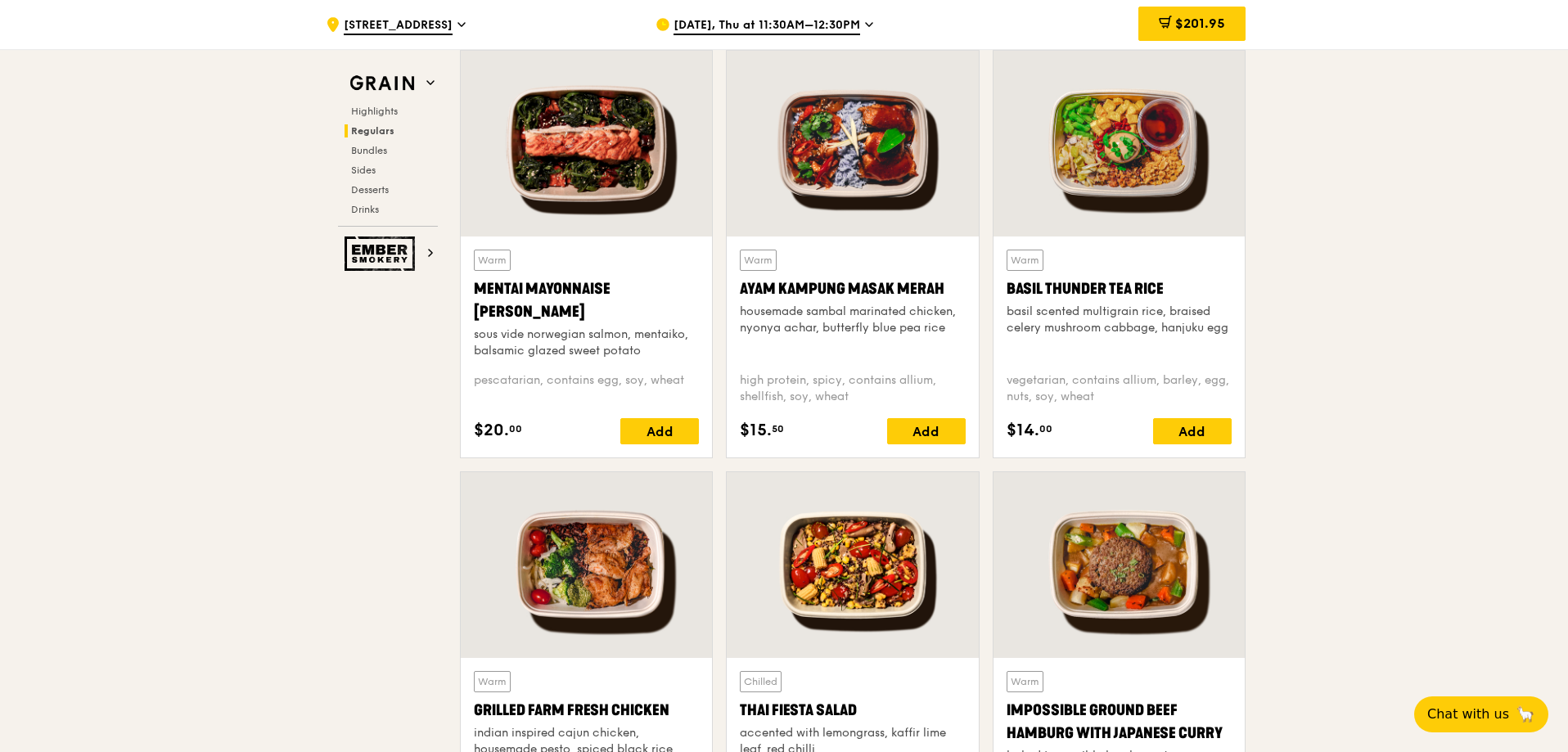
scroll to position [1446, 0]
